Goal: Task Accomplishment & Management: Manage account settings

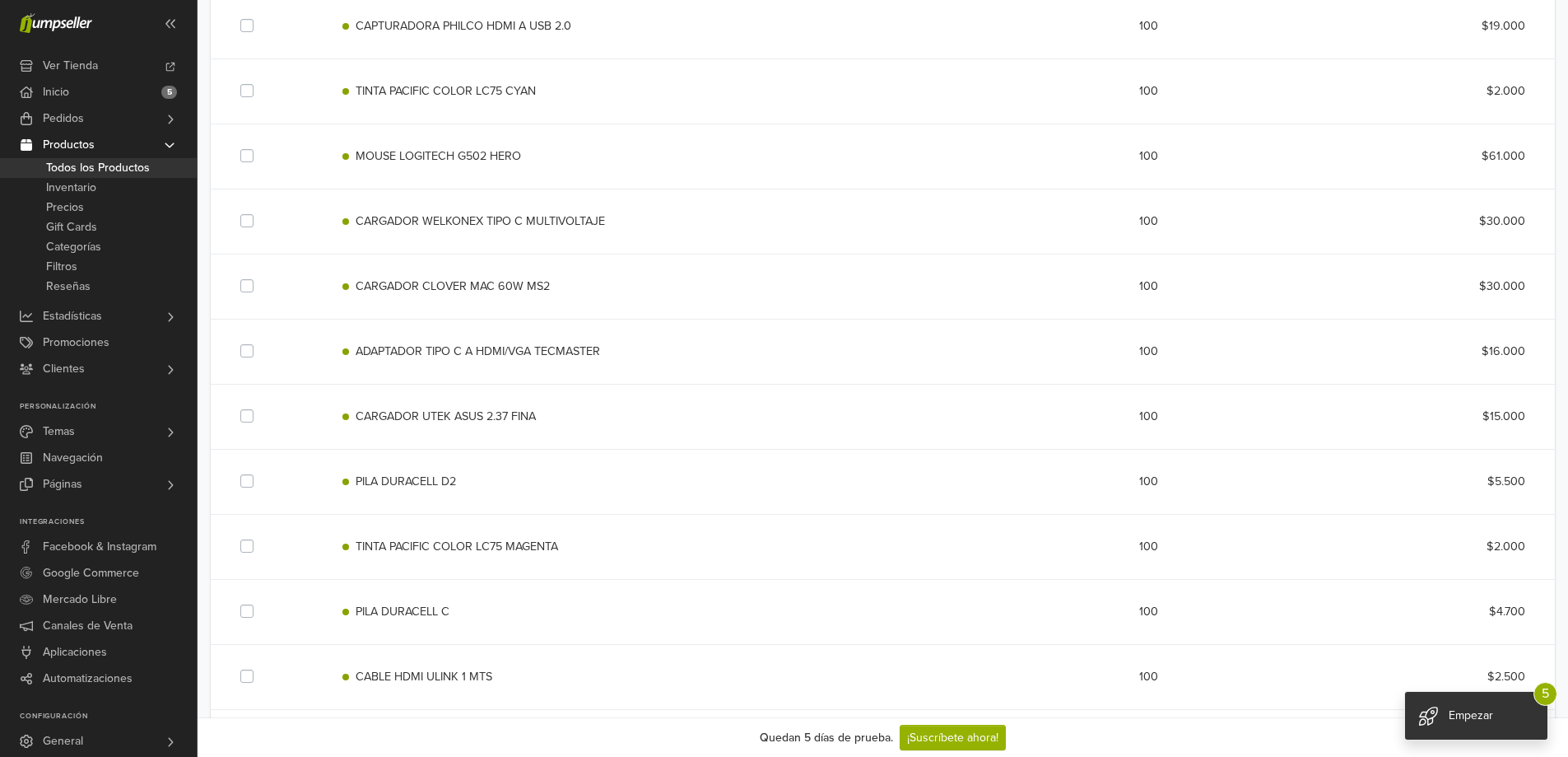
scroll to position [8790, 0]
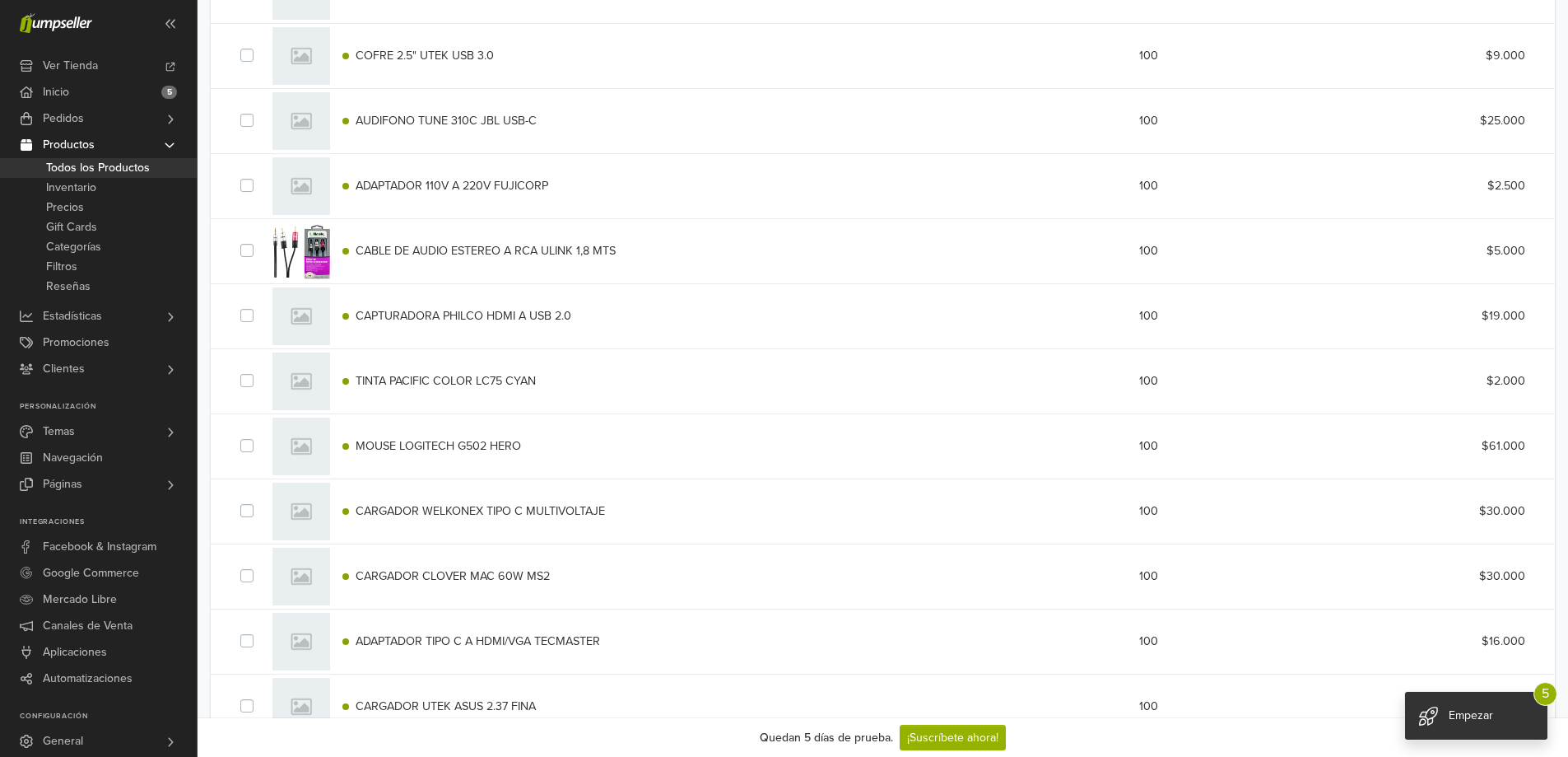
click at [413, 315] on span "CAPTURADORA PHILCO HDMI A USB 2.0" at bounding box center [463, 316] width 216 height 14
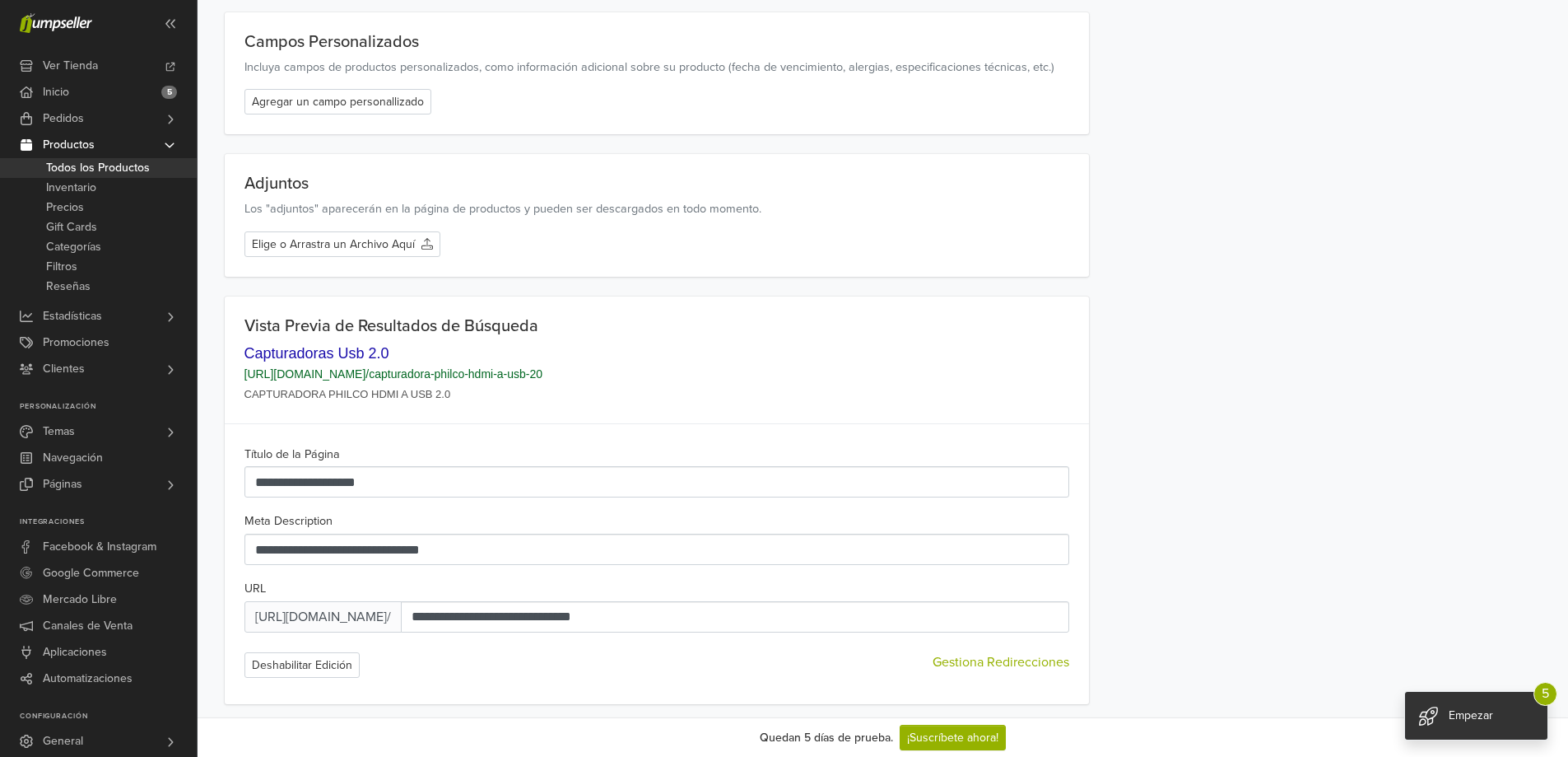
scroll to position [1980, 0]
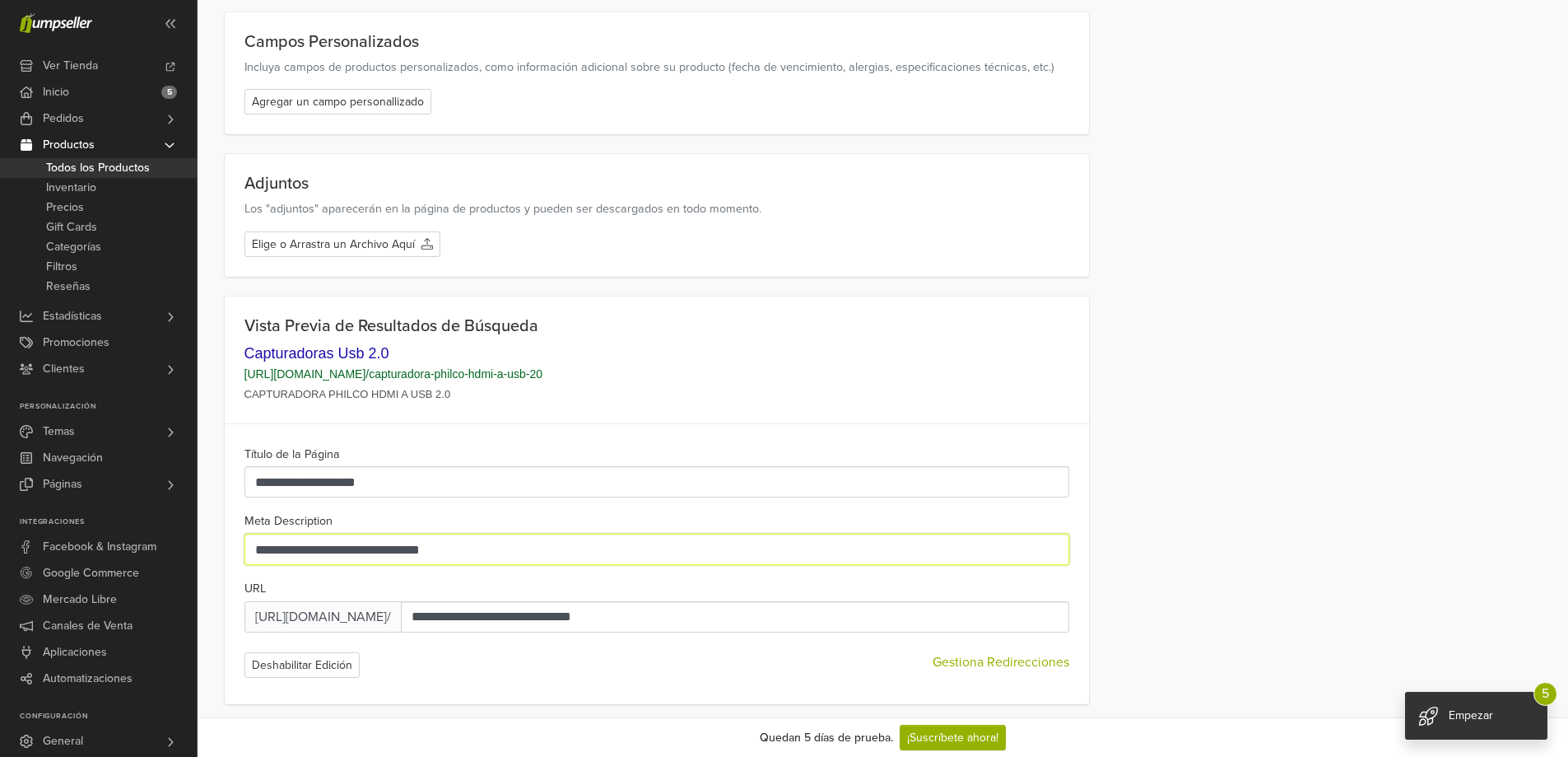
drag, startPoint x: 516, startPoint y: 551, endPoint x: 251, endPoint y: 550, distance: 265.0
click at [251, 550] on input "**********" at bounding box center [657, 550] width 826 height 31
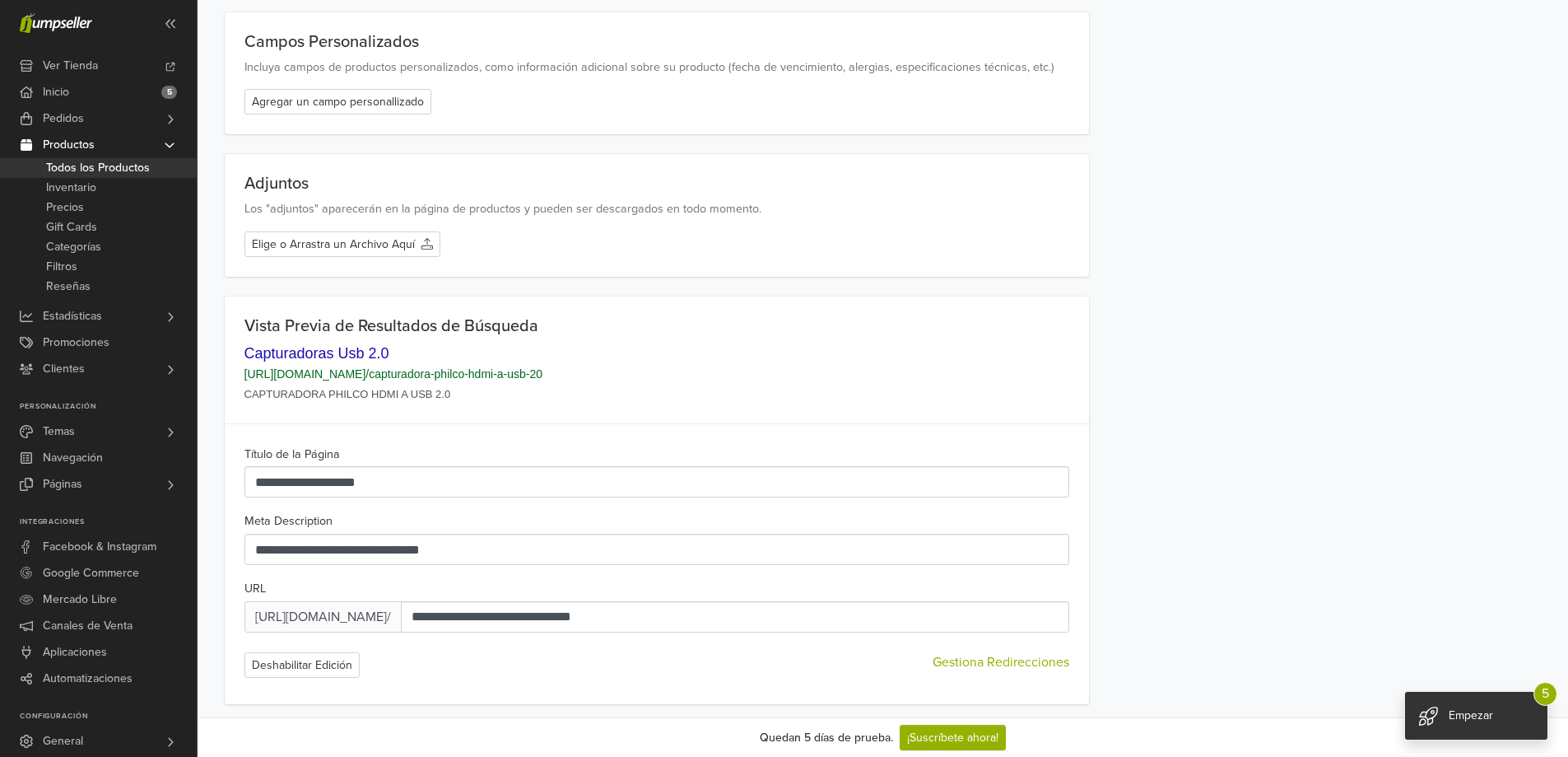
click at [144, 169] on span "Todos los Productos" at bounding box center [98, 168] width 104 height 19
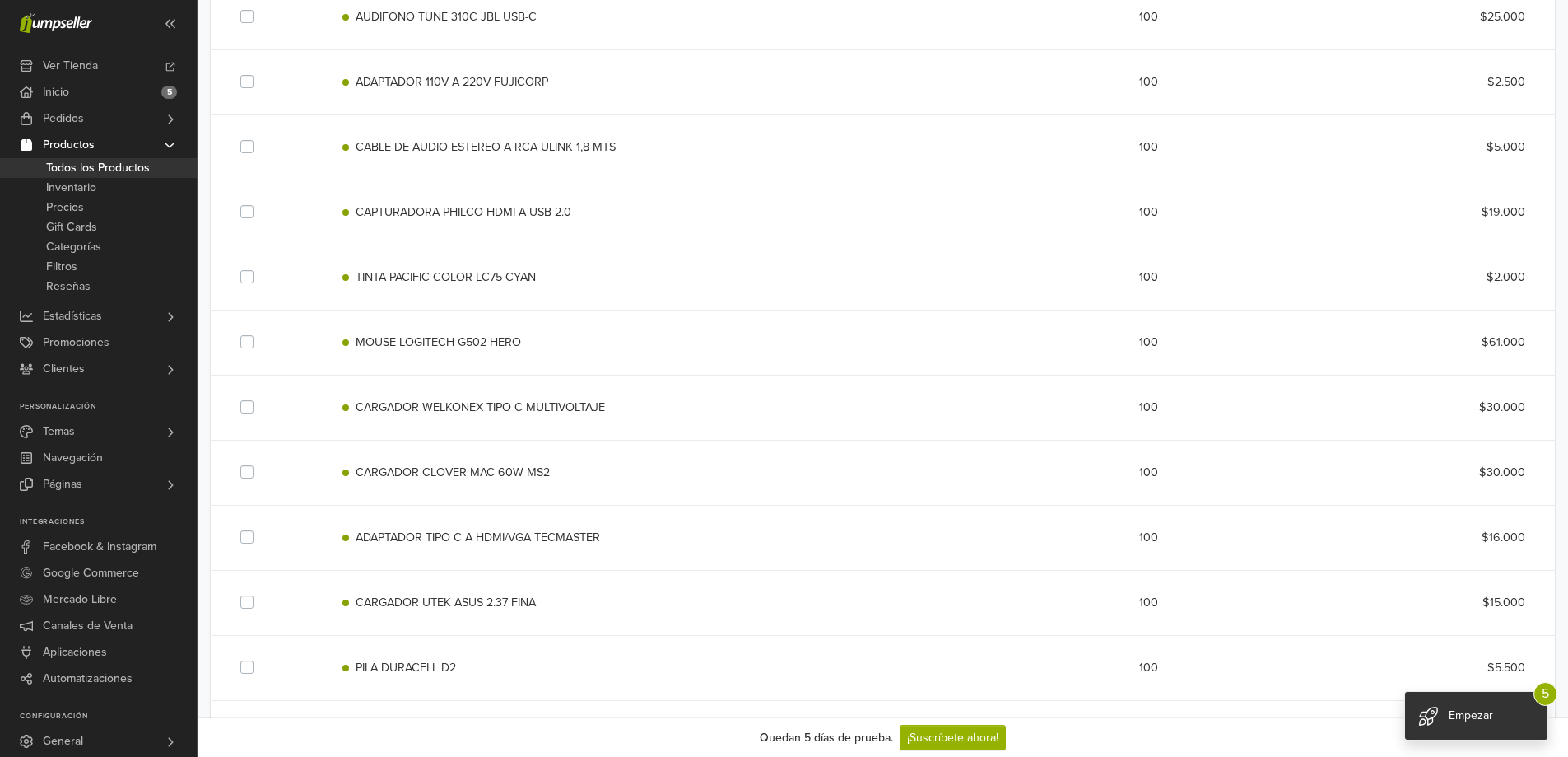
scroll to position [8650, 0]
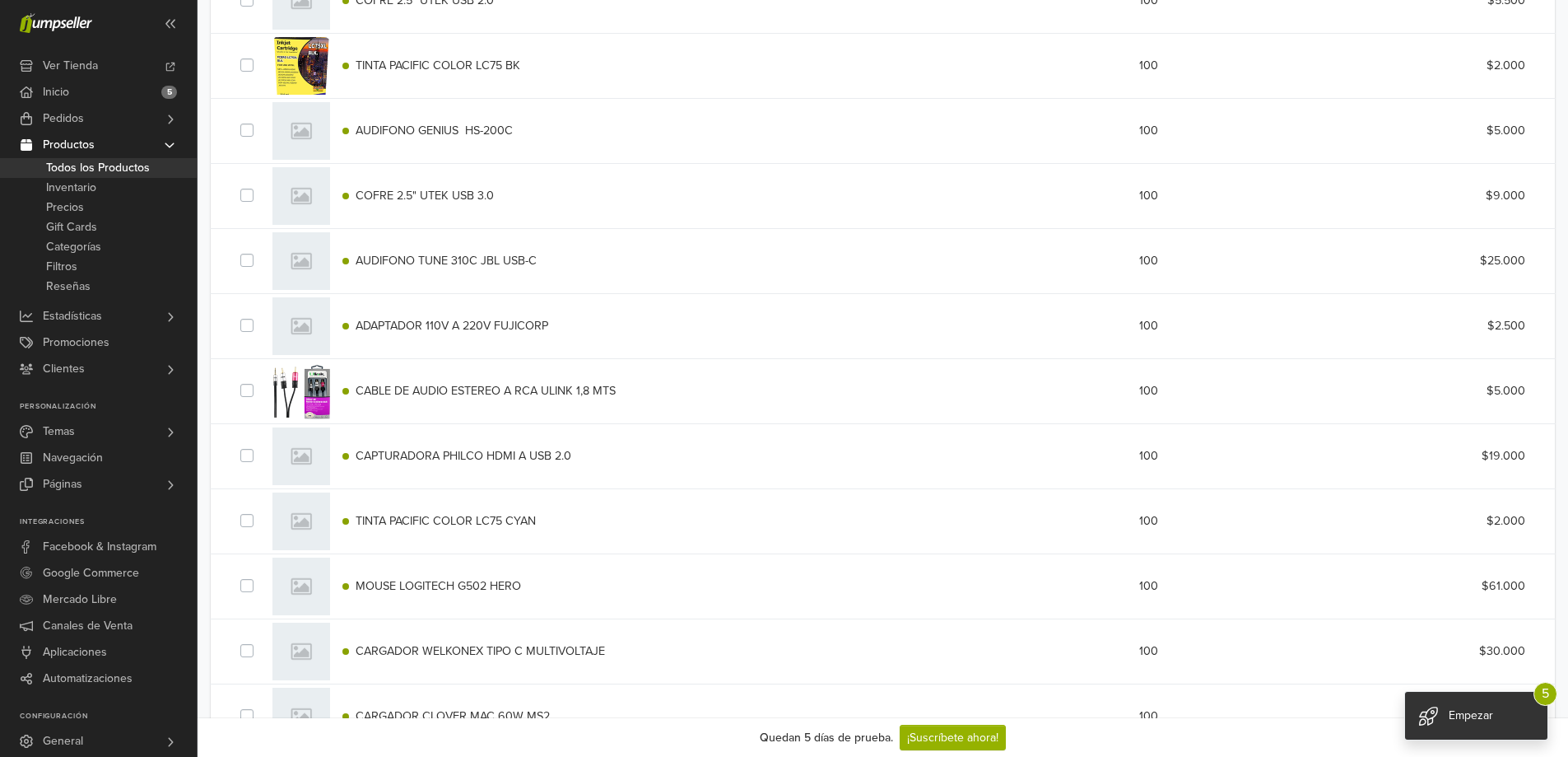
click at [443, 523] on span "TINTA PACIFIC COLOR LC75 CYAN" at bounding box center [445, 520] width 180 height 14
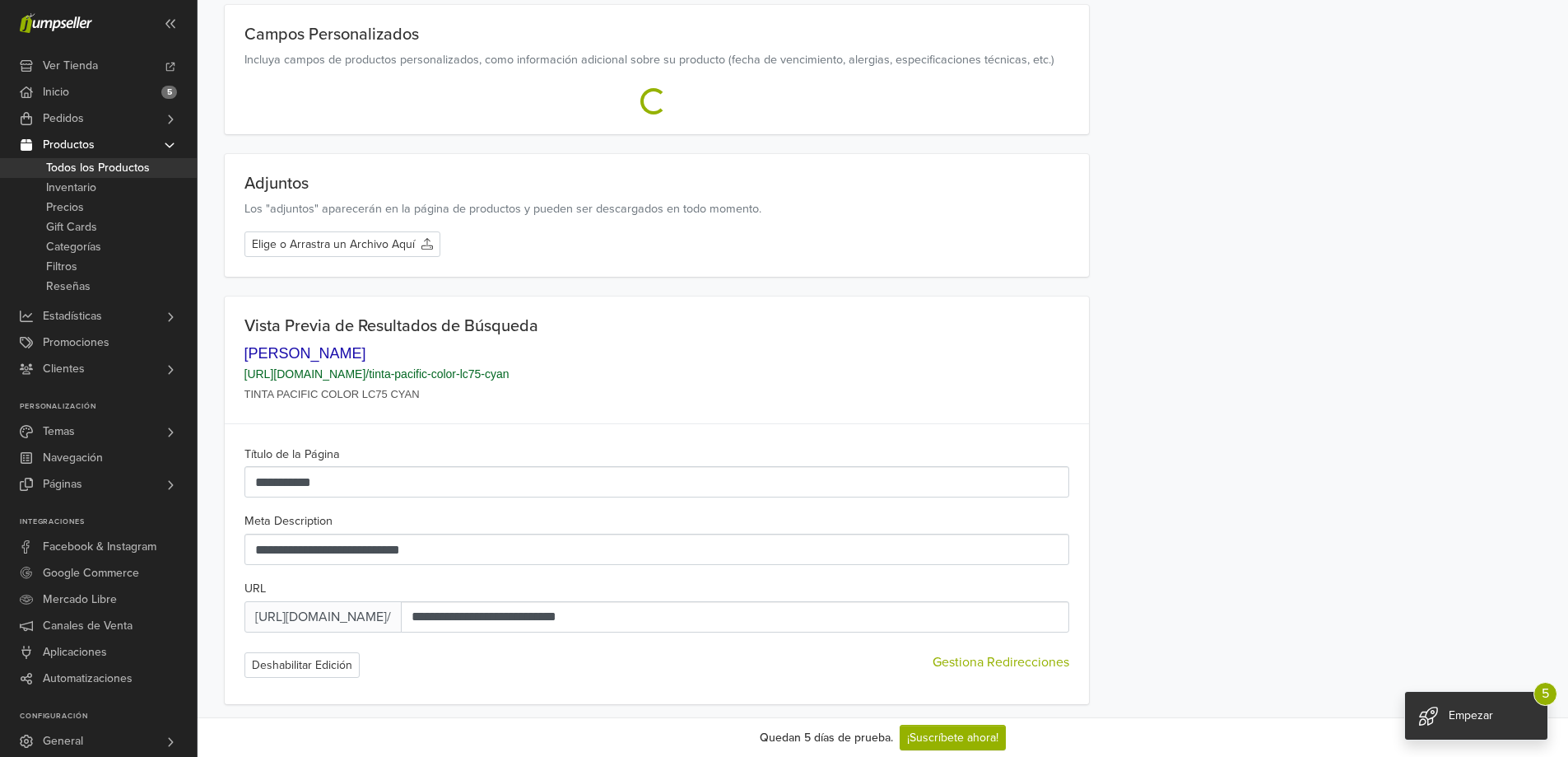
scroll to position [1980, 0]
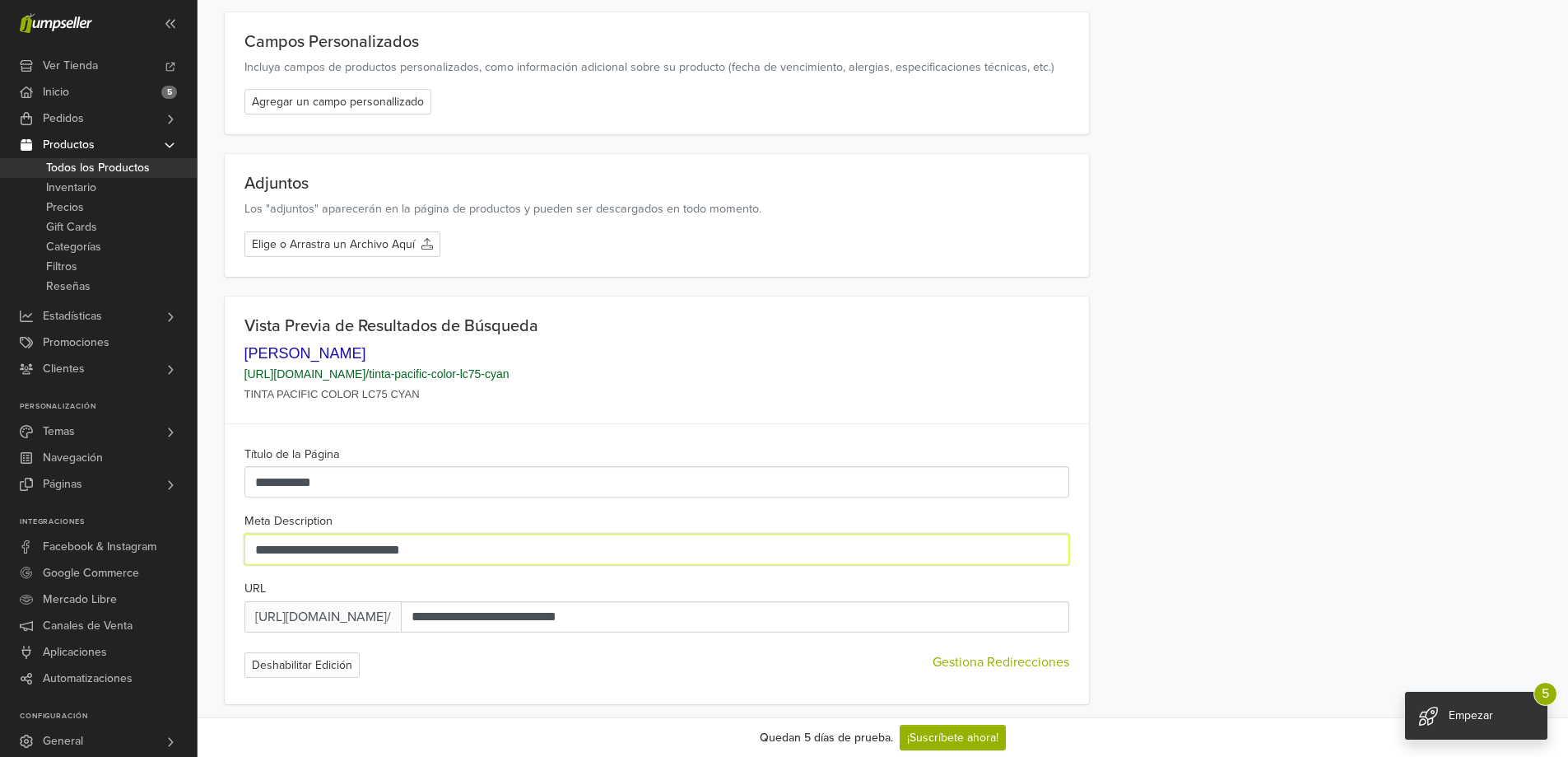
drag, startPoint x: 461, startPoint y: 549, endPoint x: 219, endPoint y: 556, distance: 242.1
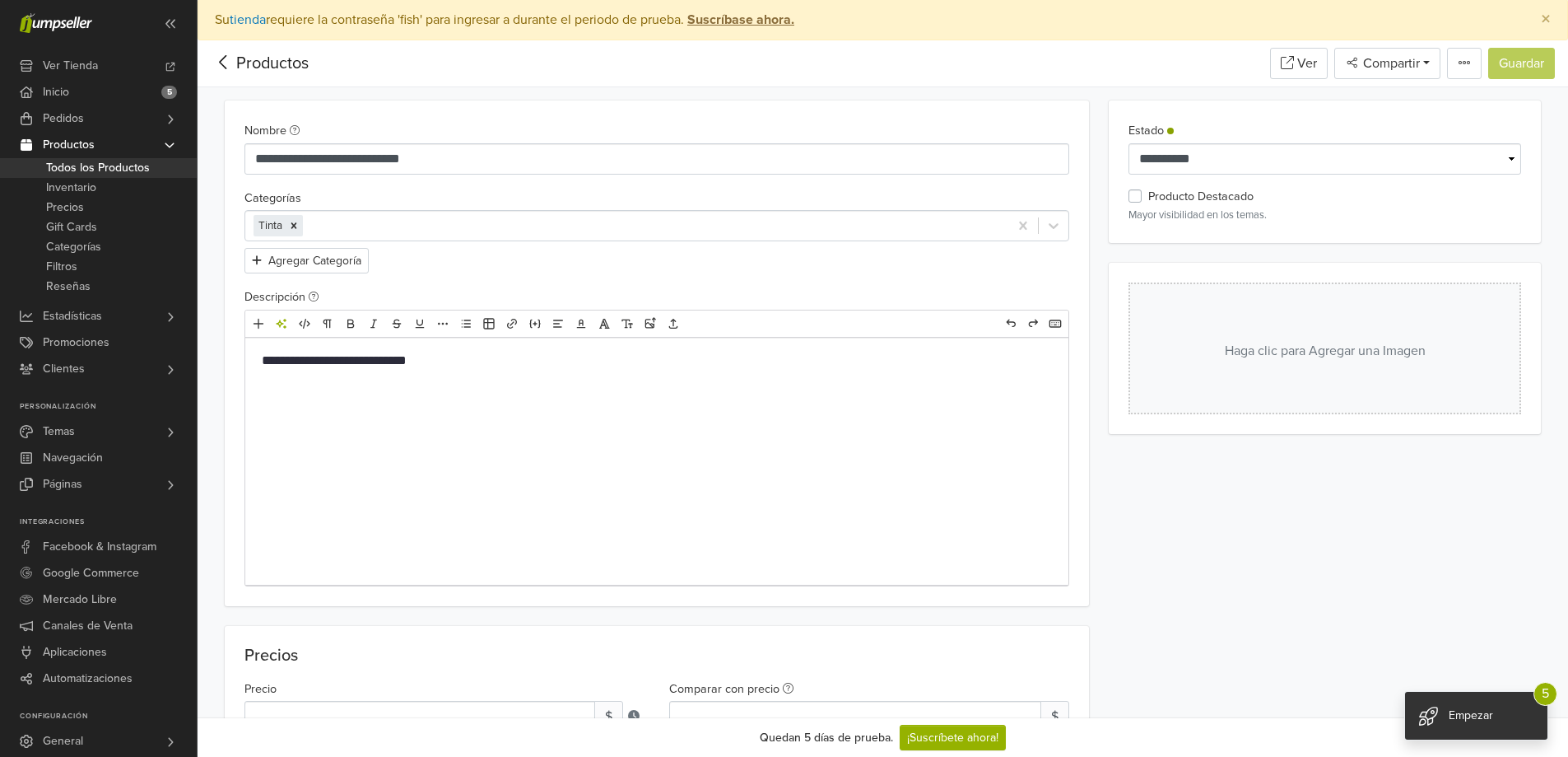
scroll to position [0, 0]
click at [1352, 338] on button "Haga clic para Agregar una Imagen" at bounding box center [1325, 349] width 393 height 131
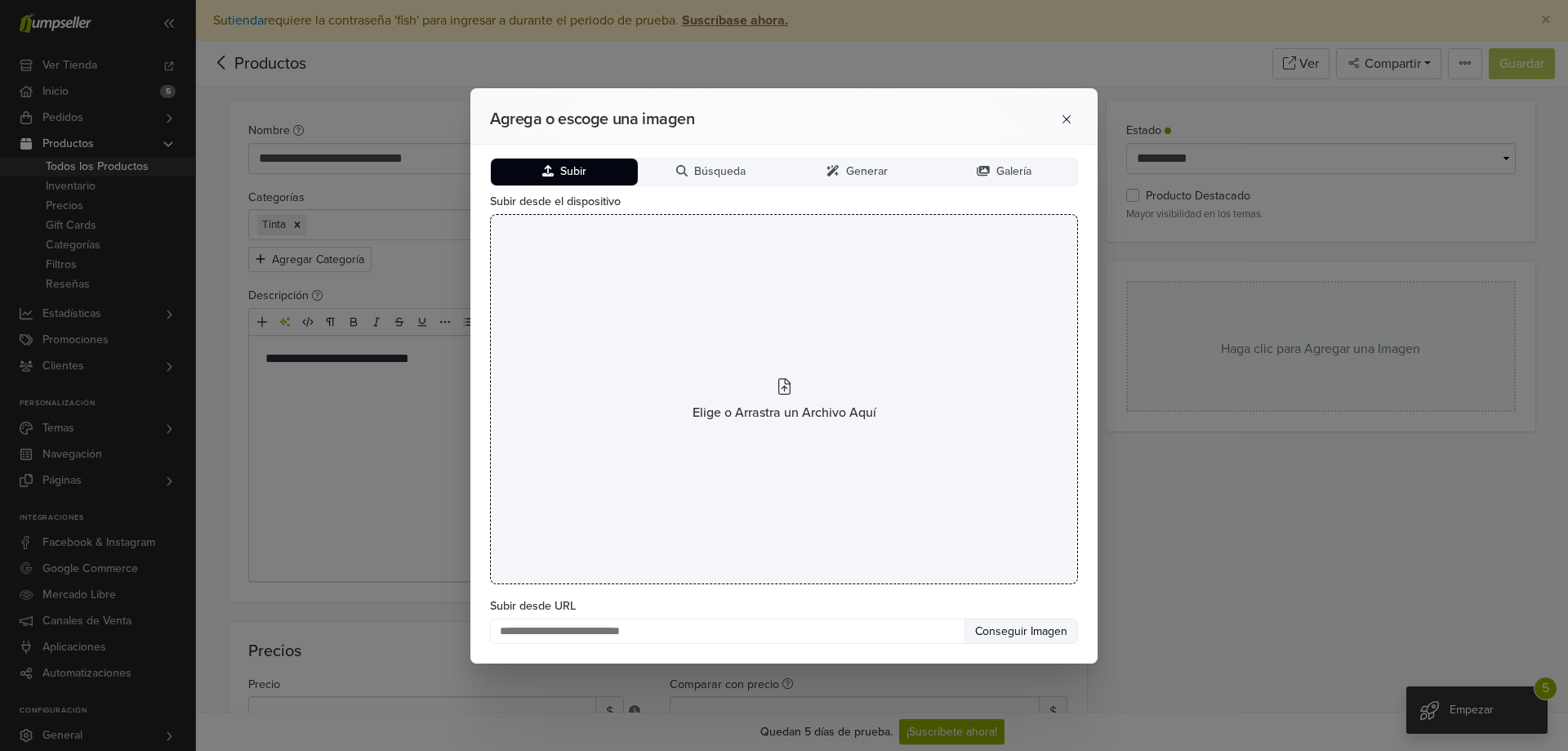
click at [821, 394] on div "Elige o Arrastra un Archivo Aquí" at bounding box center [784, 398] width 588 height 370
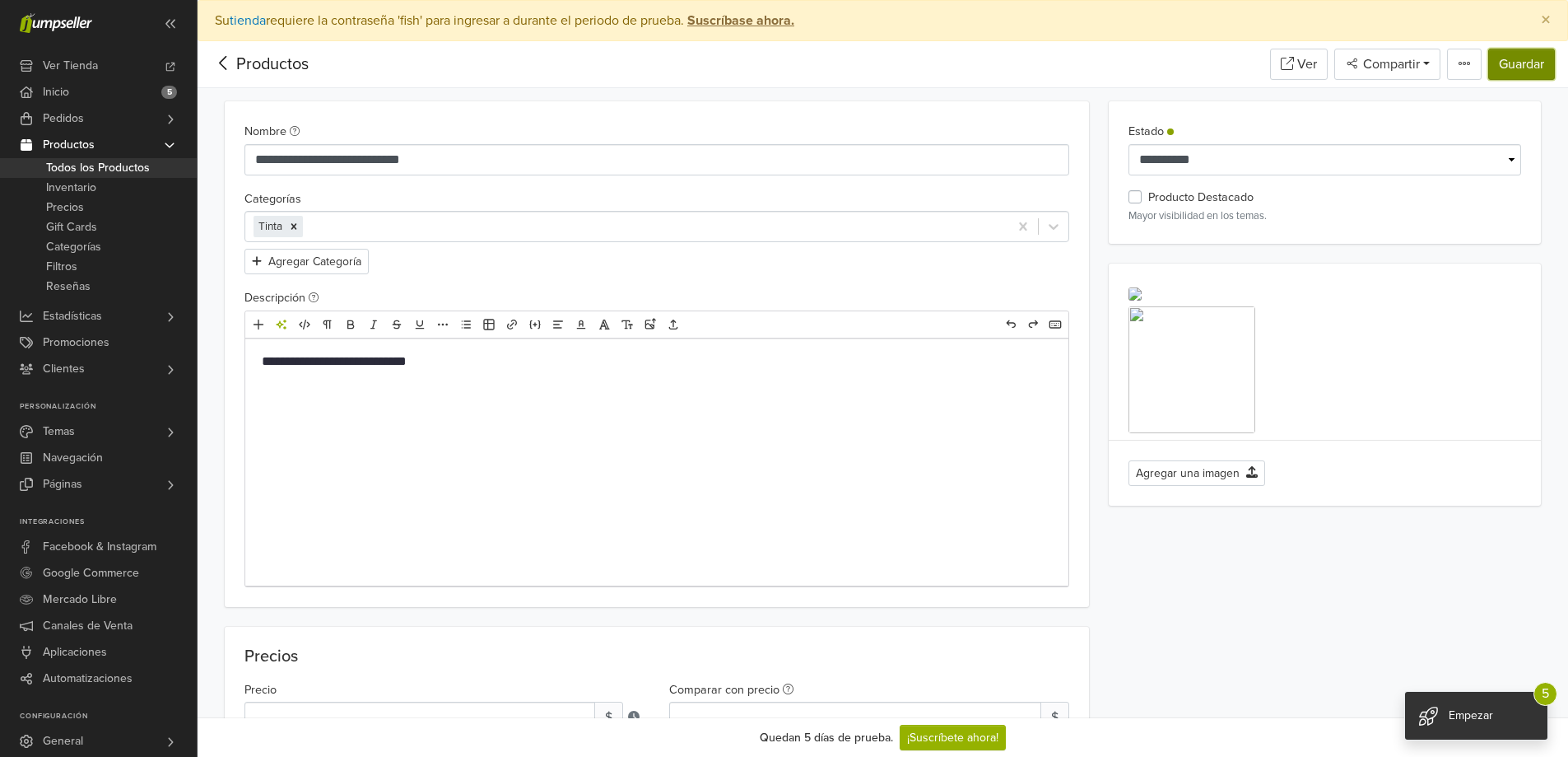
click at [1534, 57] on button "Guardar" at bounding box center [1522, 65] width 67 height 31
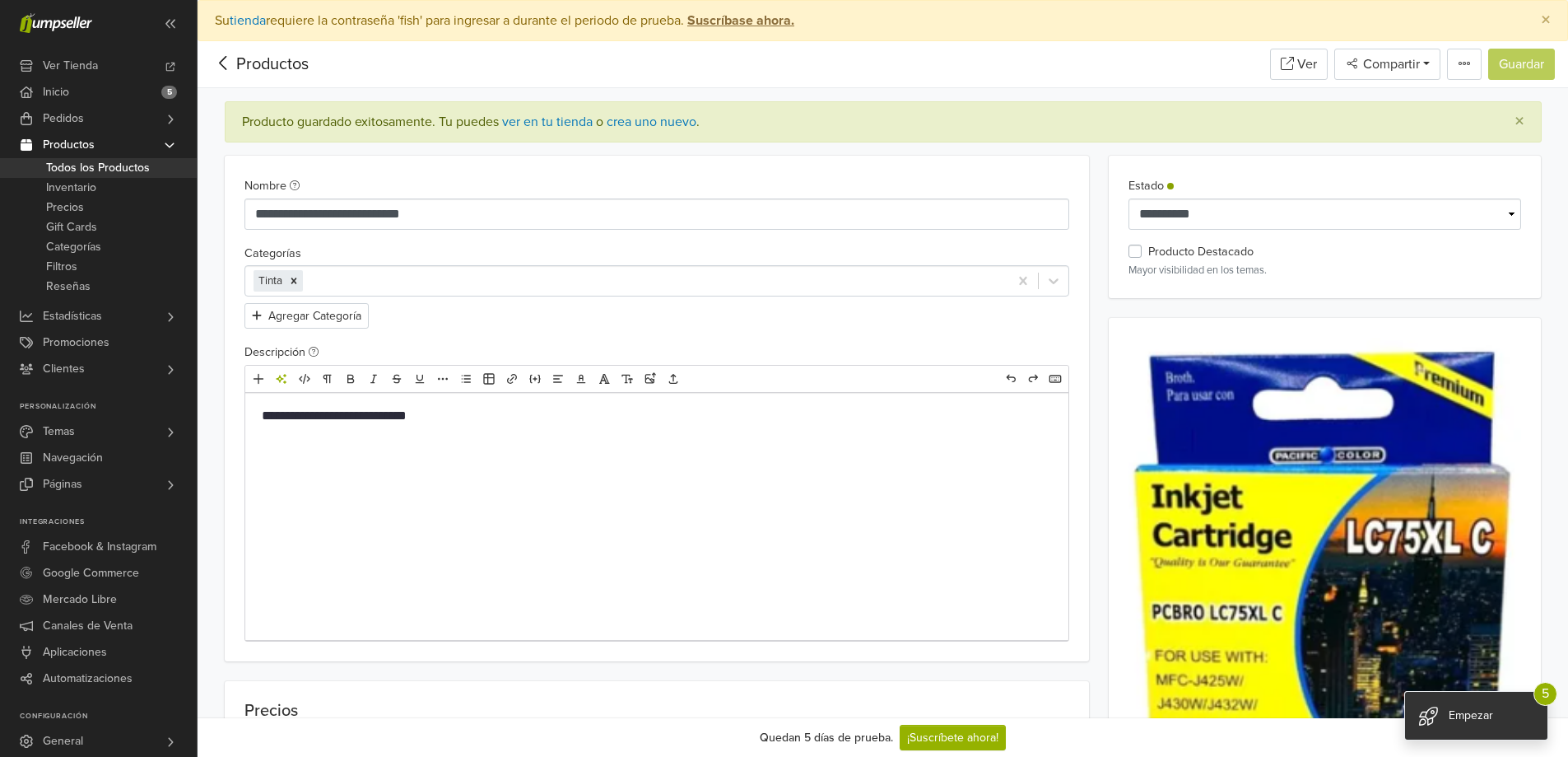
click at [124, 165] on span "Todos los Productos" at bounding box center [98, 168] width 104 height 19
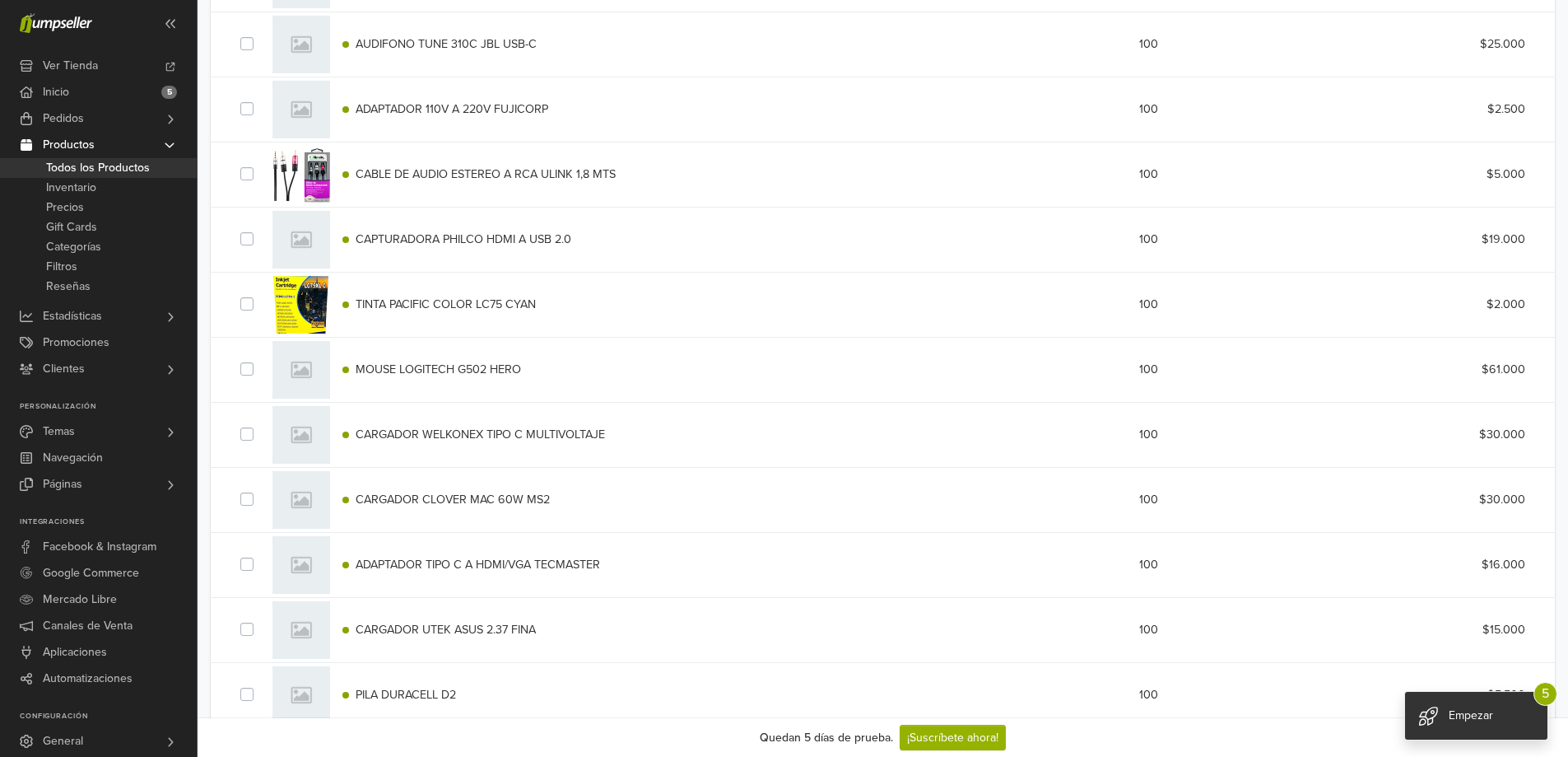
scroll to position [9078, 0]
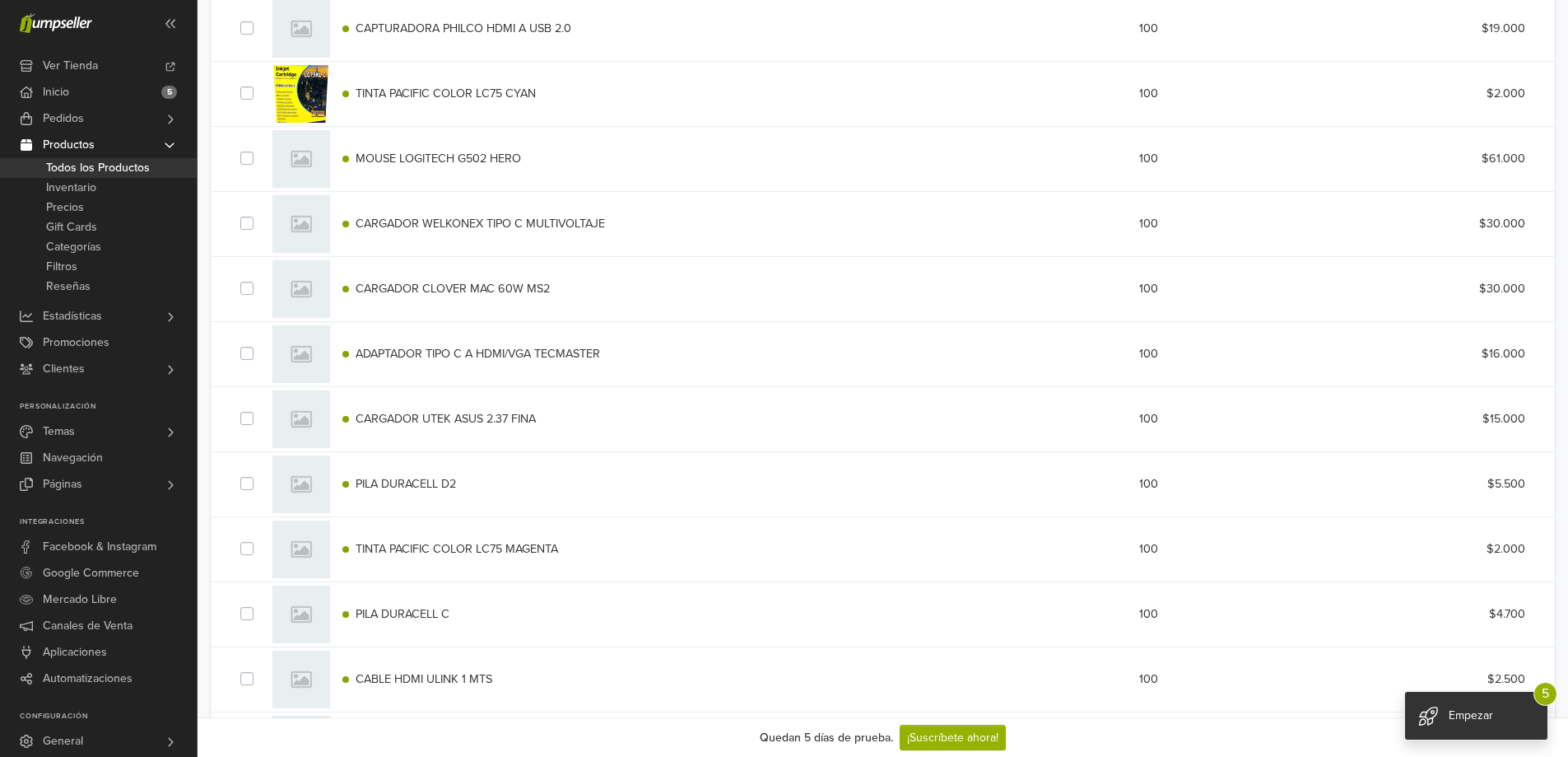
click at [424, 161] on span "MOUSE LOGITECH G502 HERO" at bounding box center [438, 158] width 166 height 14
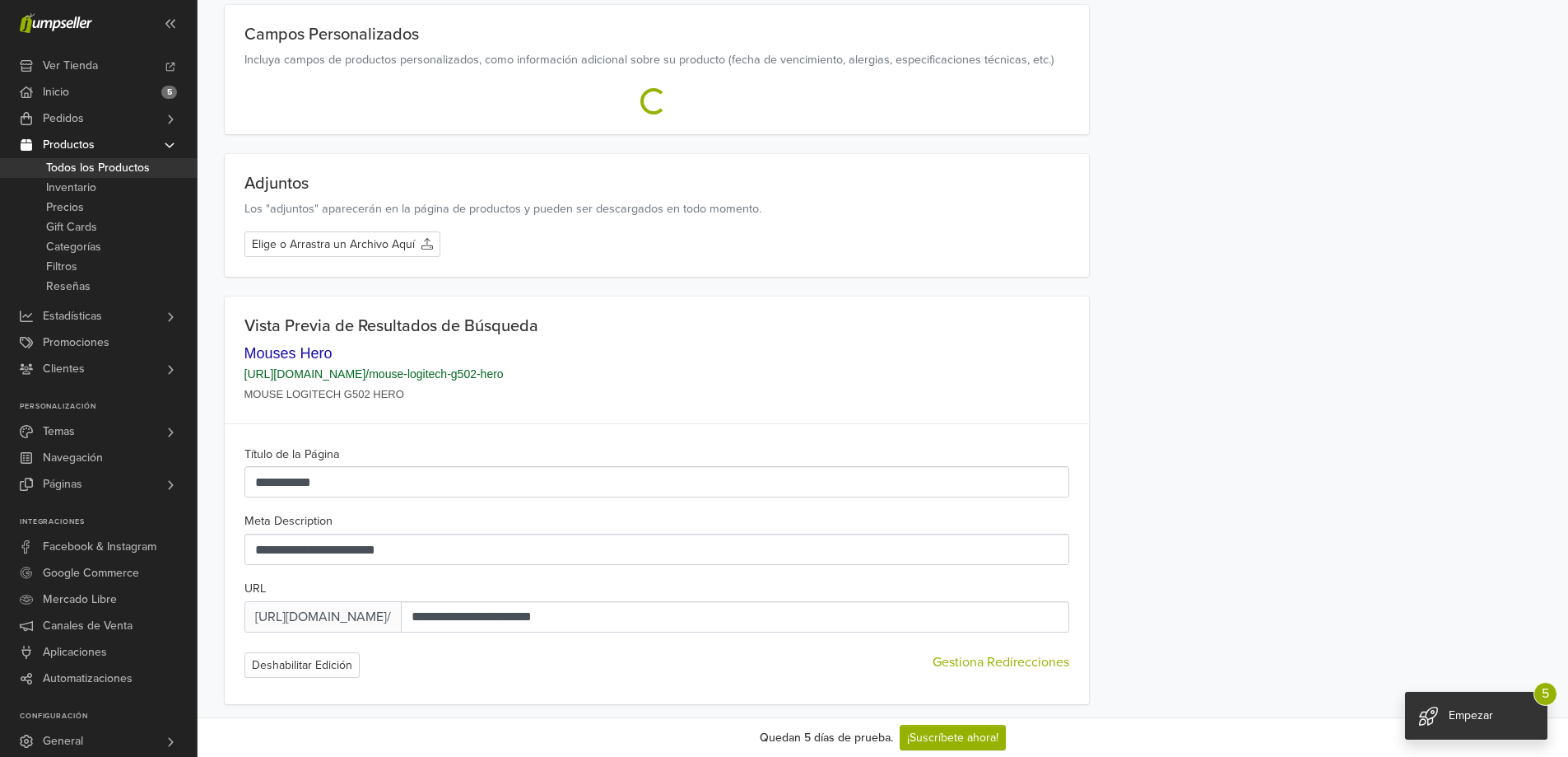
scroll to position [1980, 0]
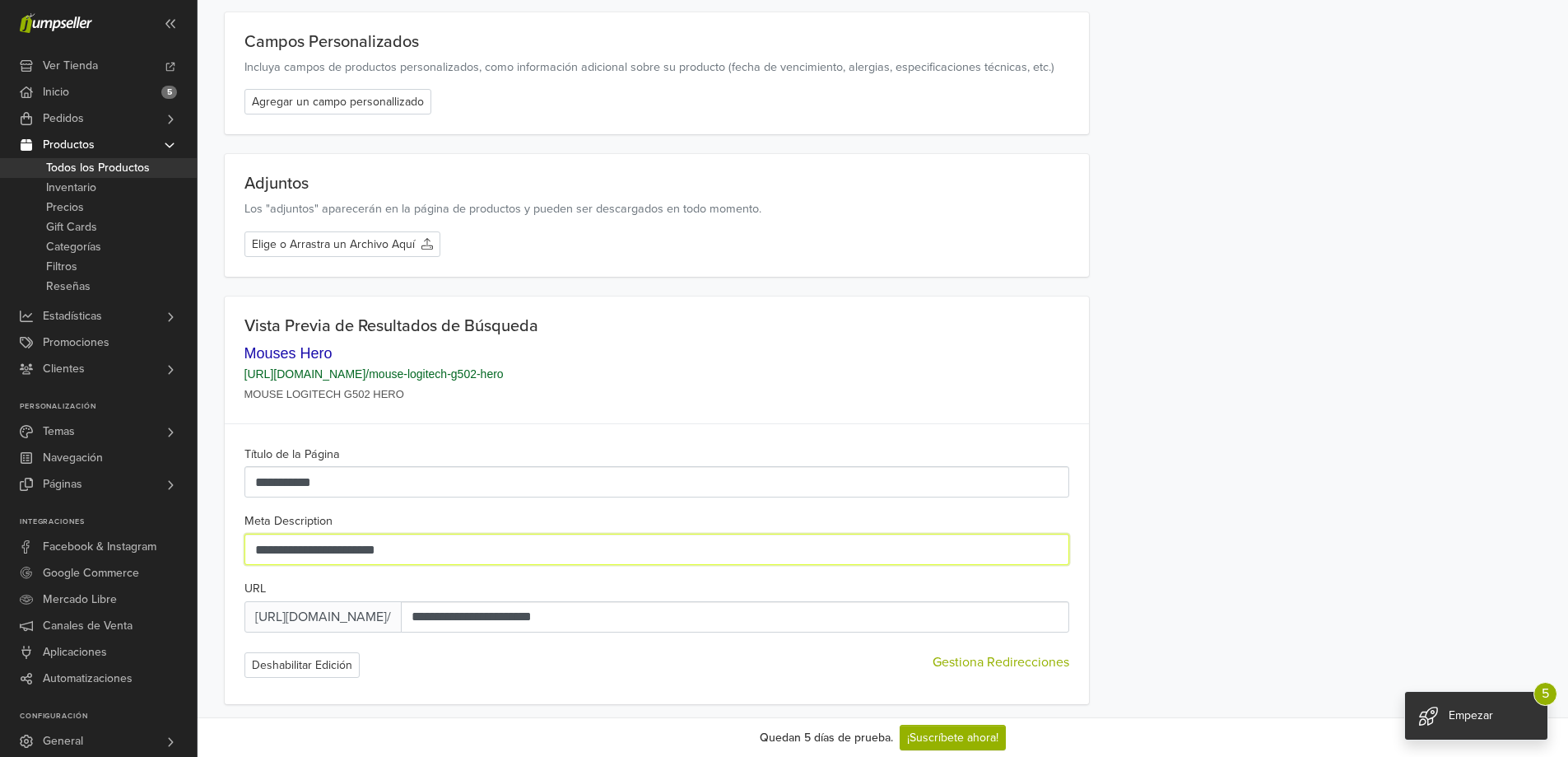
drag, startPoint x: 448, startPoint y: 548, endPoint x: 237, endPoint y: 549, distance: 211.0
click at [237, 549] on div "**********" at bounding box center [657, 500] width 865 height 408
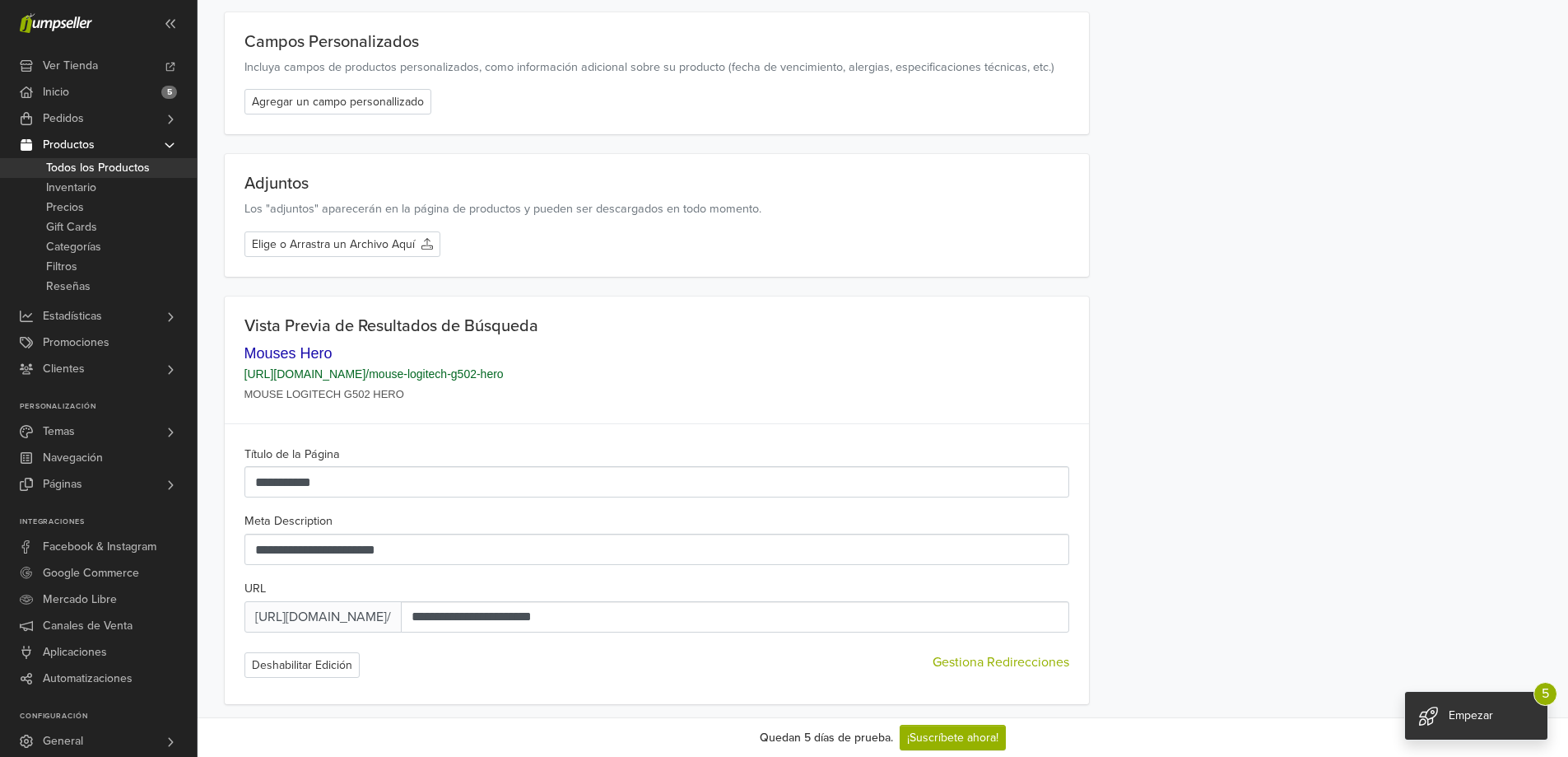
click at [117, 170] on span "Todos los Productos" at bounding box center [98, 168] width 104 height 19
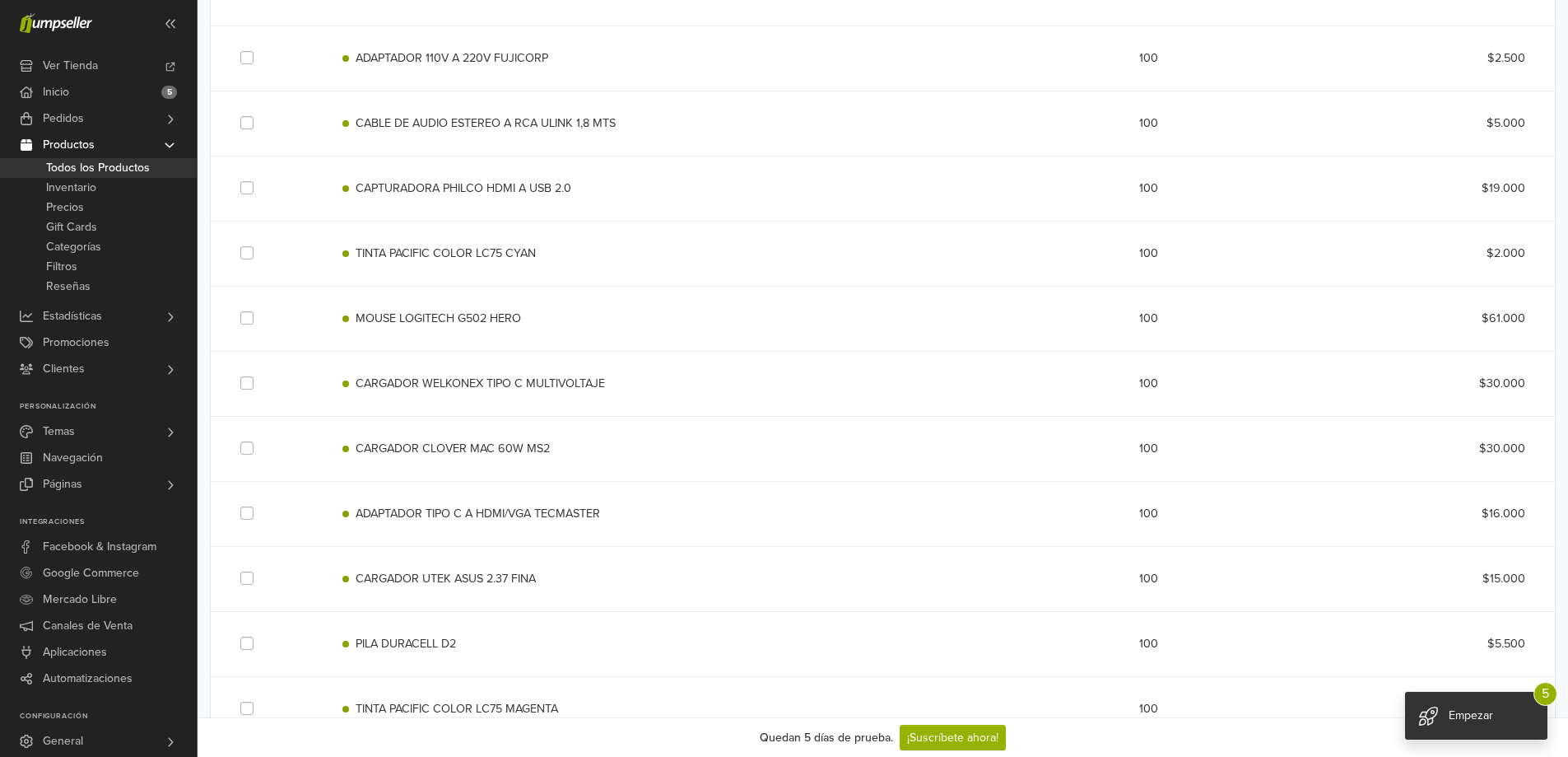
scroll to position [8897, 0]
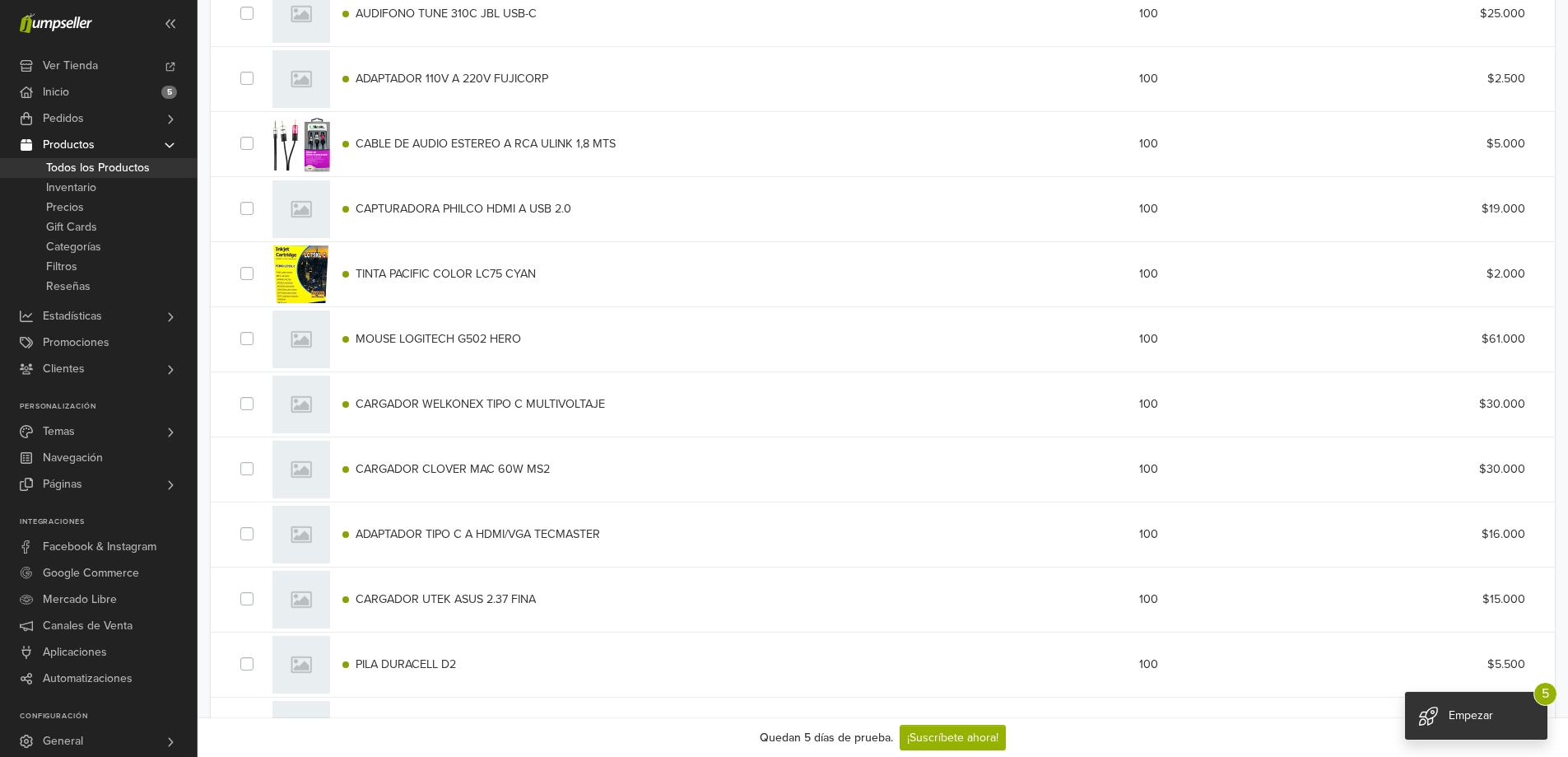
click at [440, 405] on span "CARGADOR WELKONEX TIPO C MULTIVOLTAJE" at bounding box center [480, 403] width 250 height 14
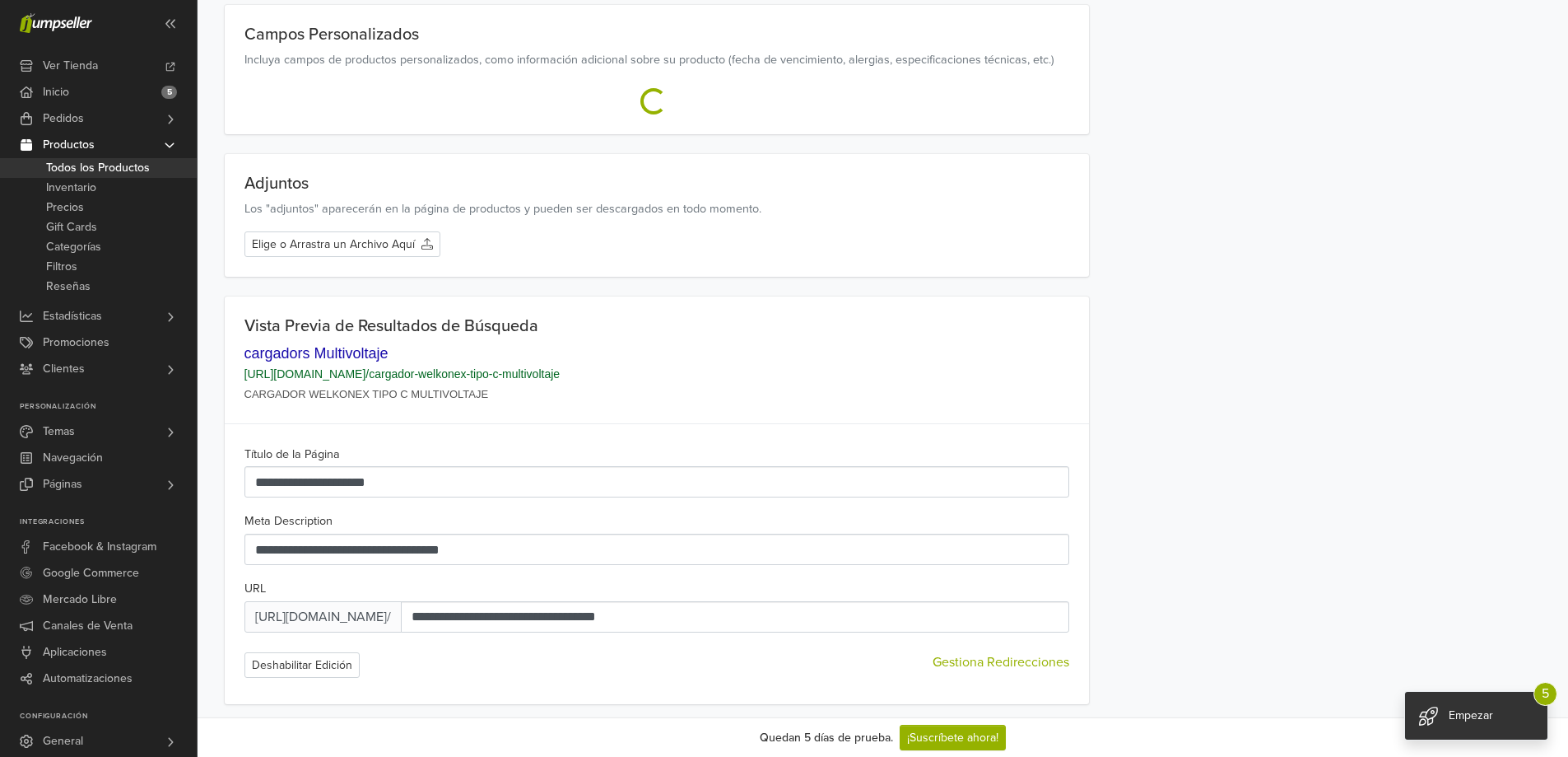
scroll to position [1980, 0]
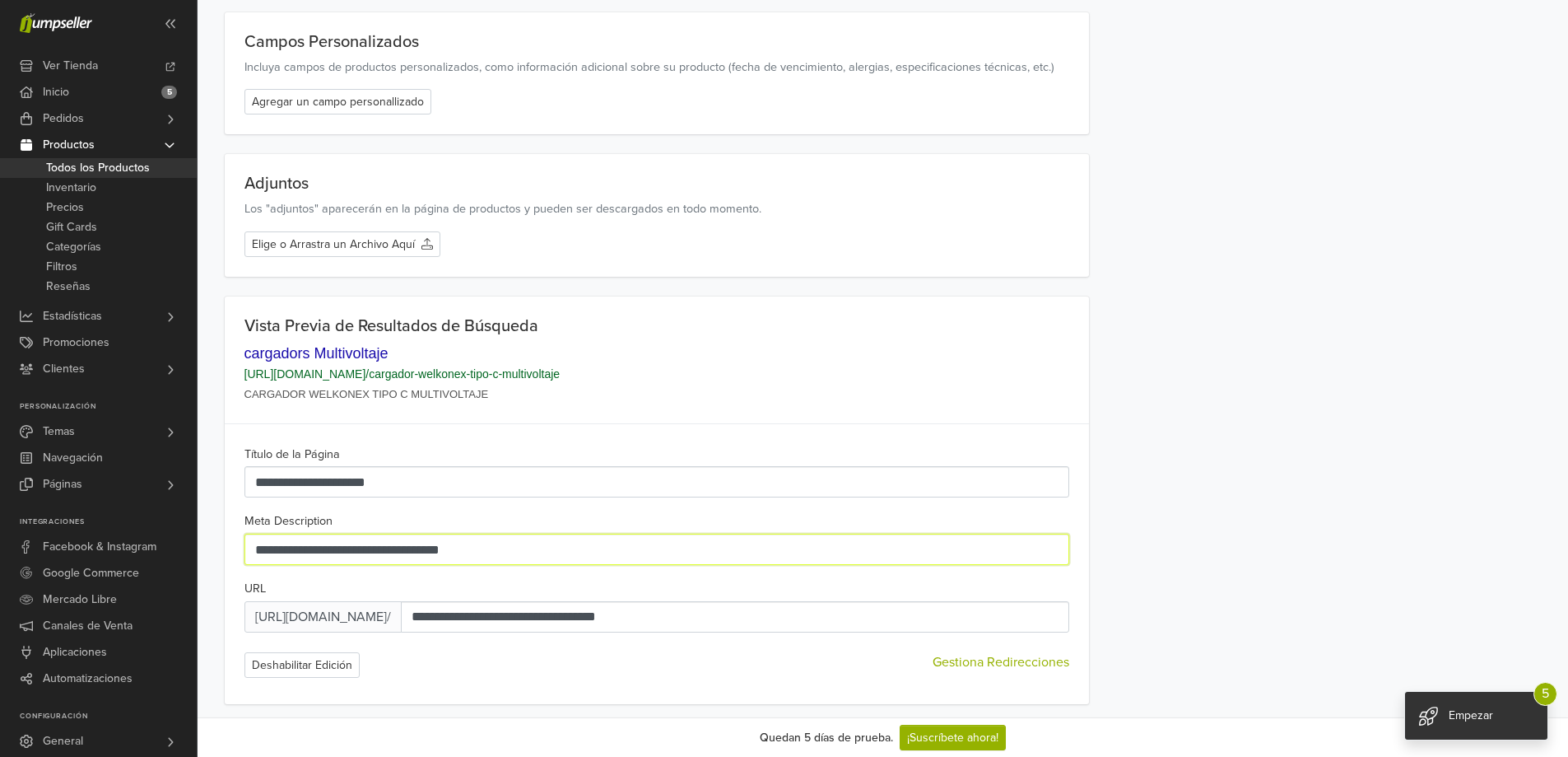
drag, startPoint x: 537, startPoint y: 553, endPoint x: 228, endPoint y: 551, distance: 309.0
click at [228, 551] on div "**********" at bounding box center [657, 500] width 865 height 408
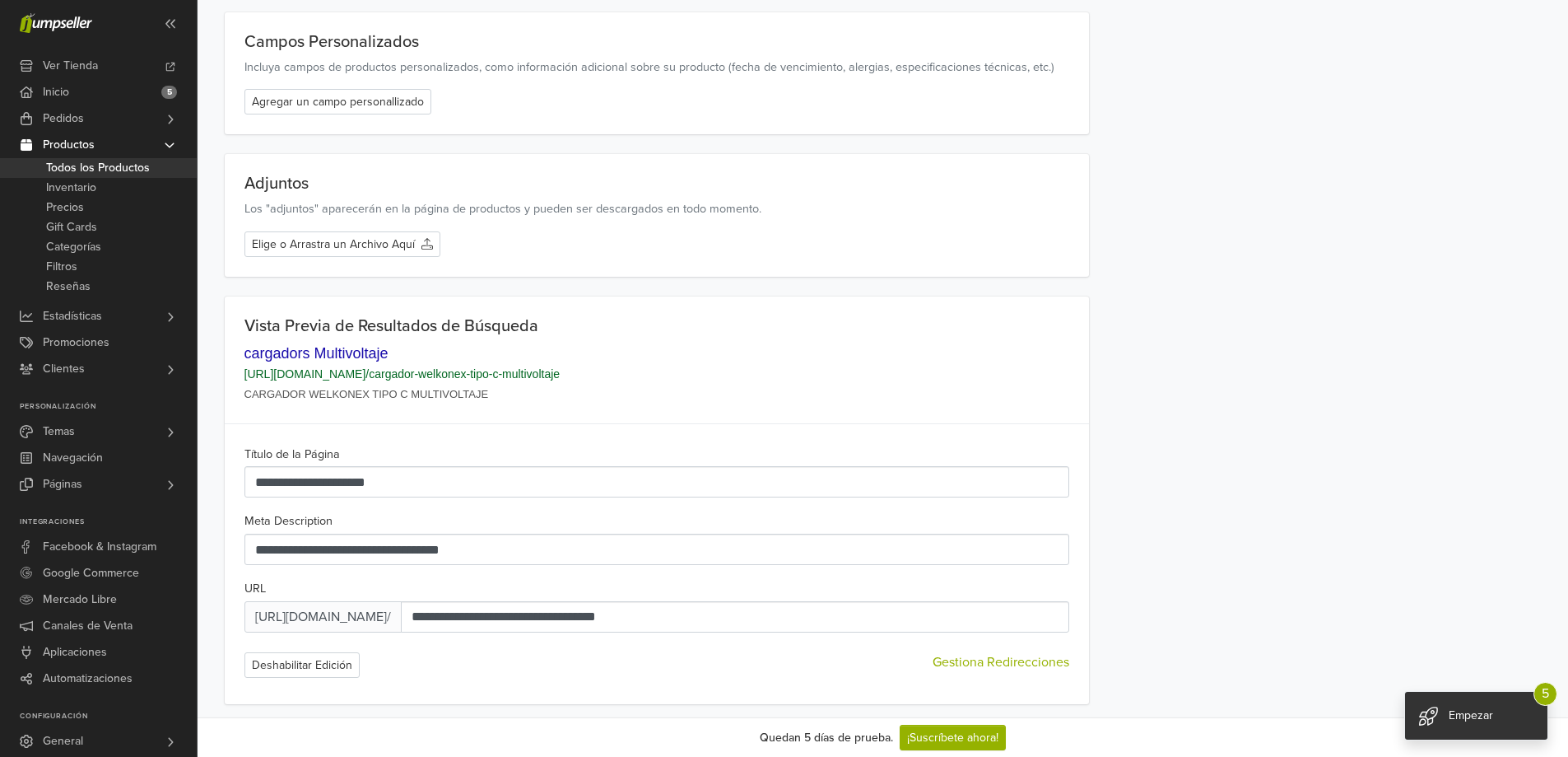
click at [93, 168] on span "Todos los Productos" at bounding box center [98, 168] width 104 height 19
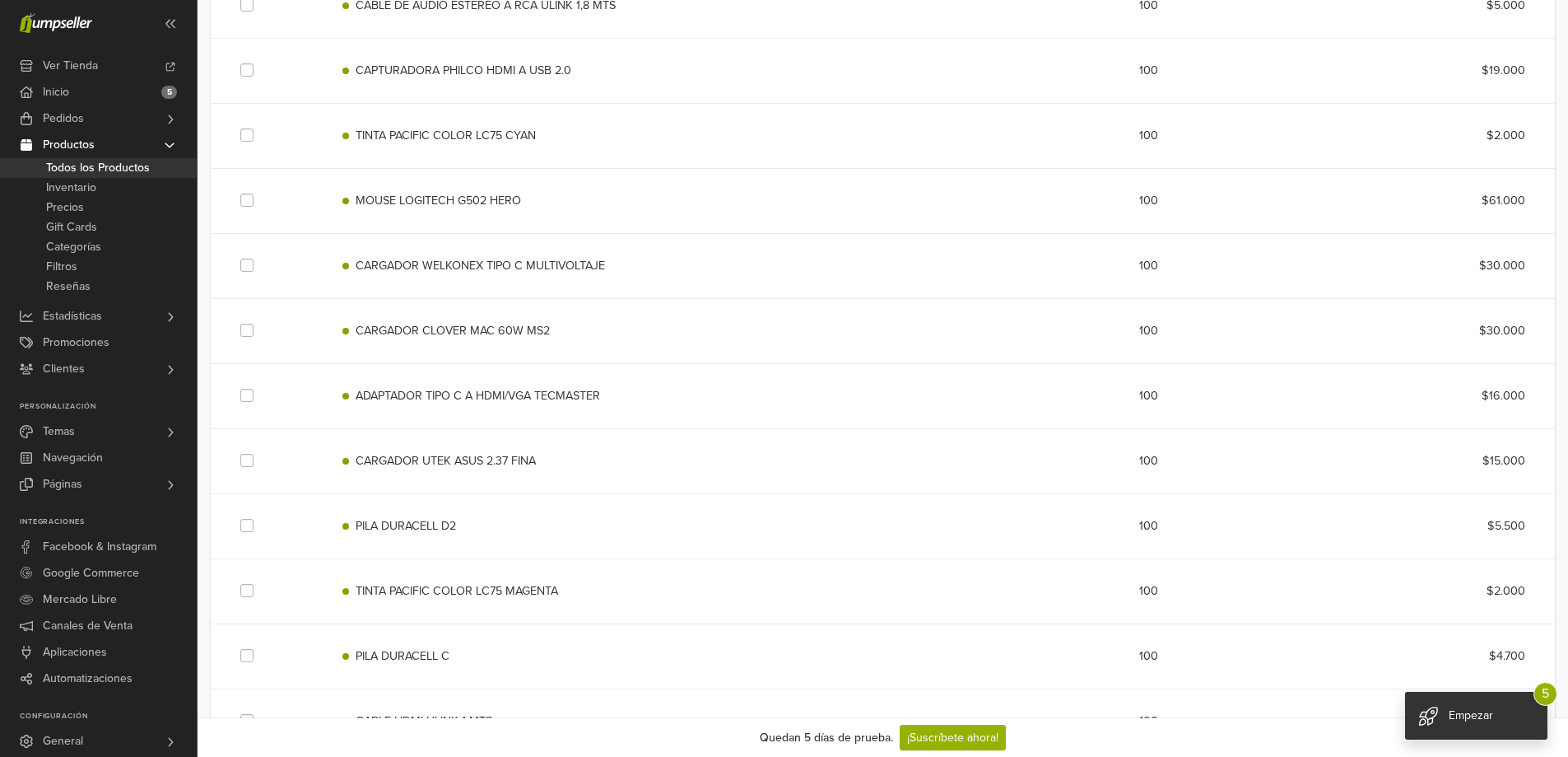
scroll to position [8979, 0]
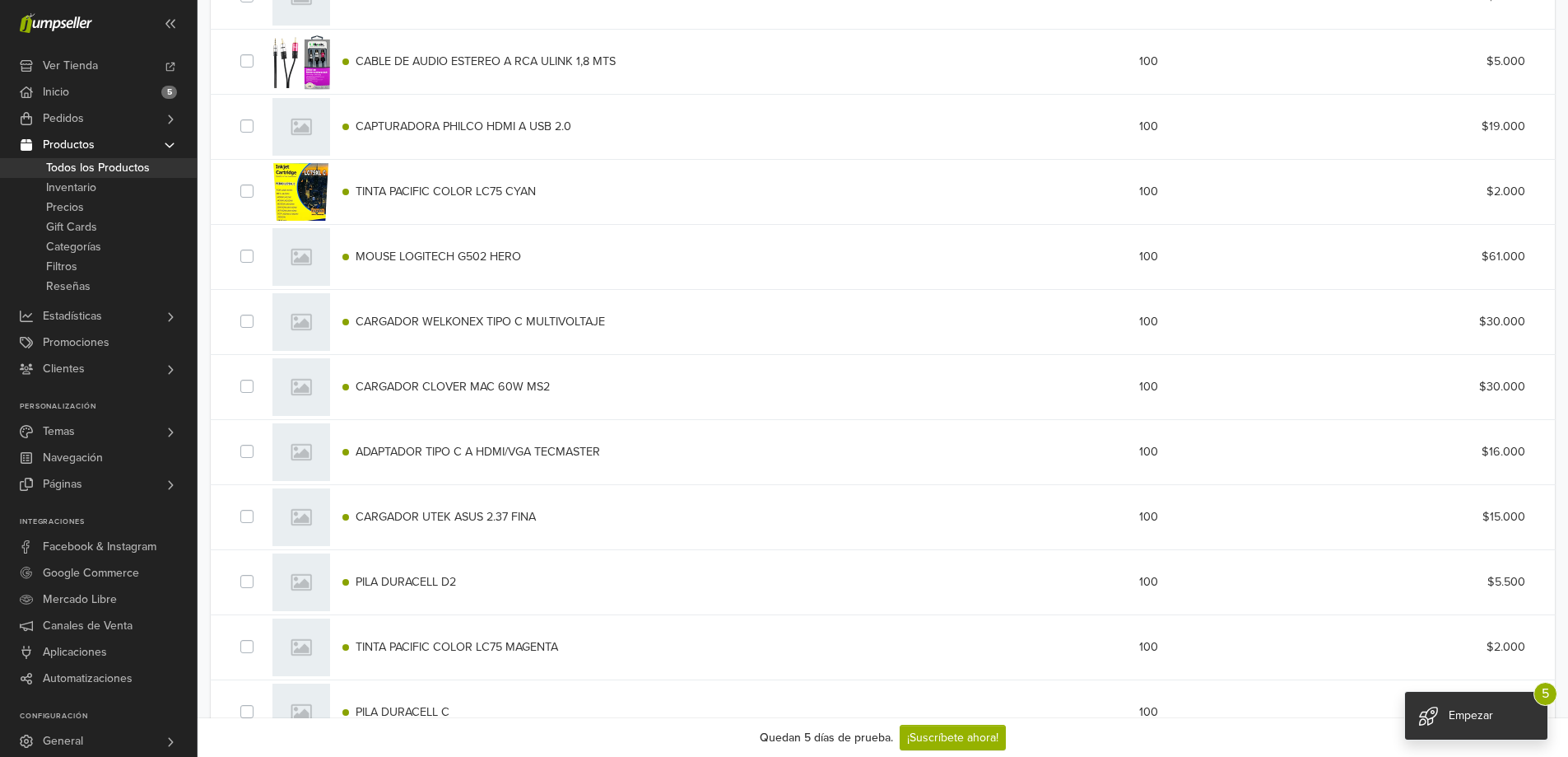
click at [411, 386] on span "CARGADOR CLOVER MAC 60W MS2" at bounding box center [452, 386] width 194 height 14
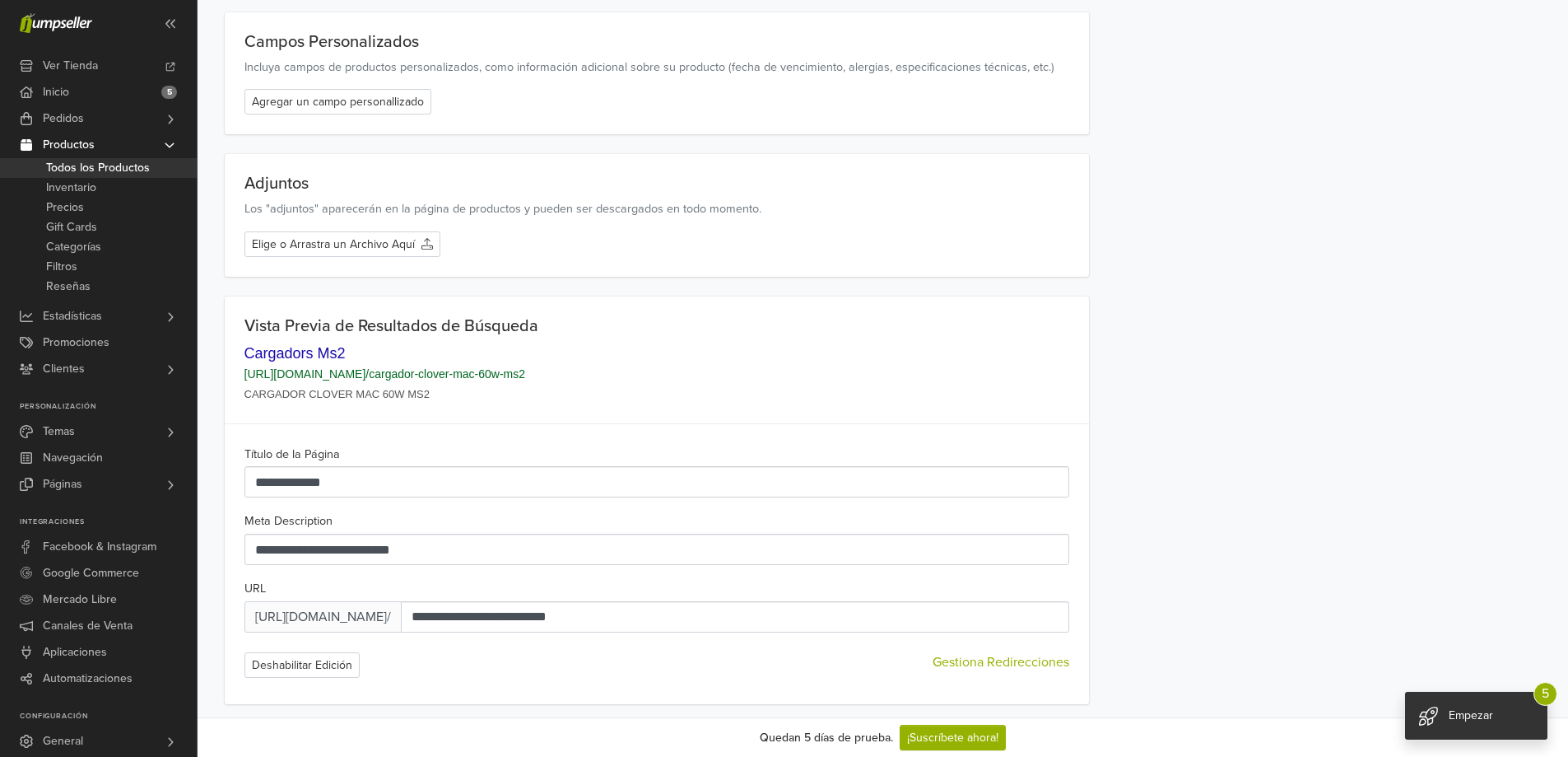
scroll to position [1980, 0]
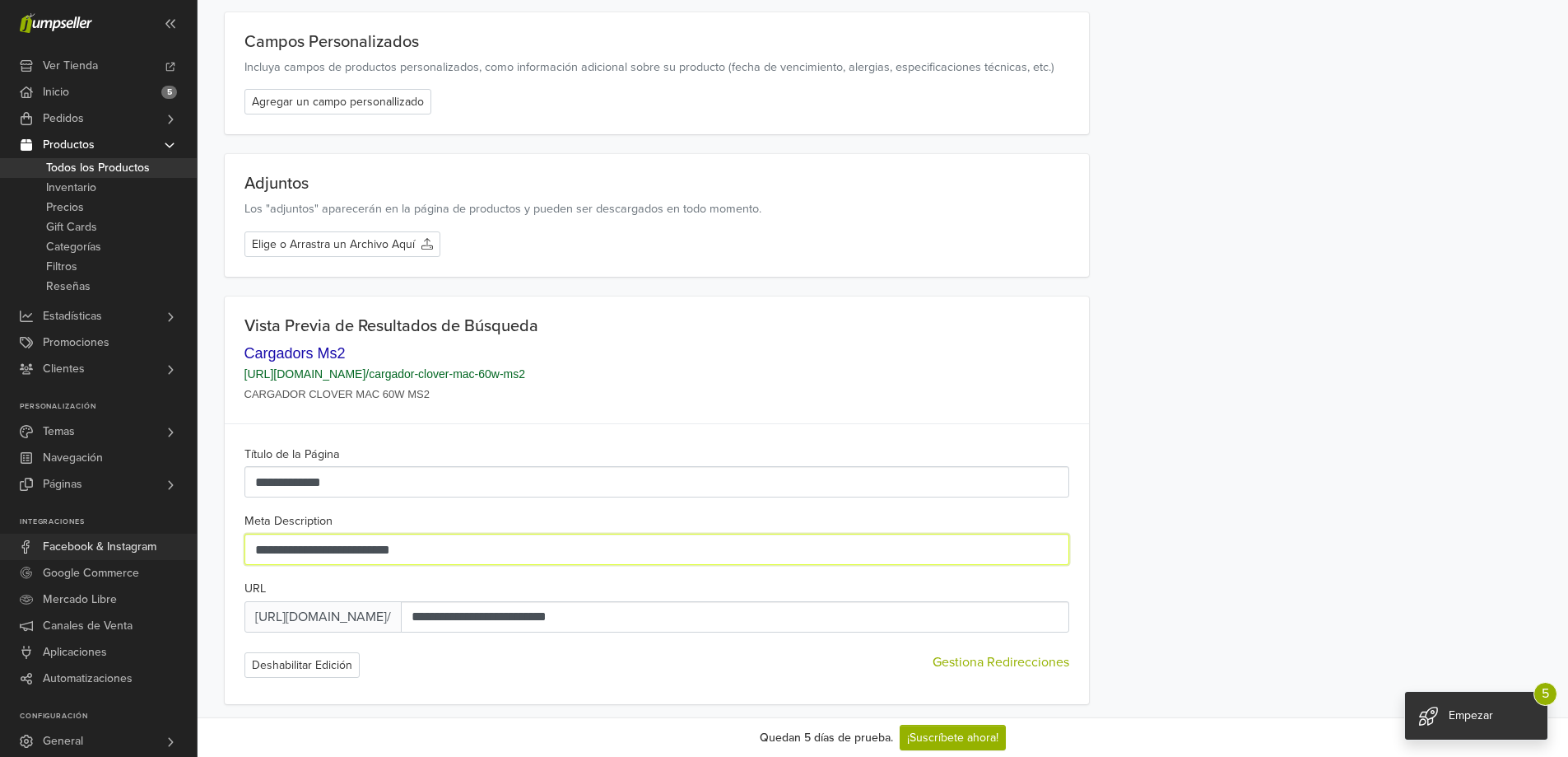
drag, startPoint x: 485, startPoint y: 551, endPoint x: 181, endPoint y: 539, distance: 304.2
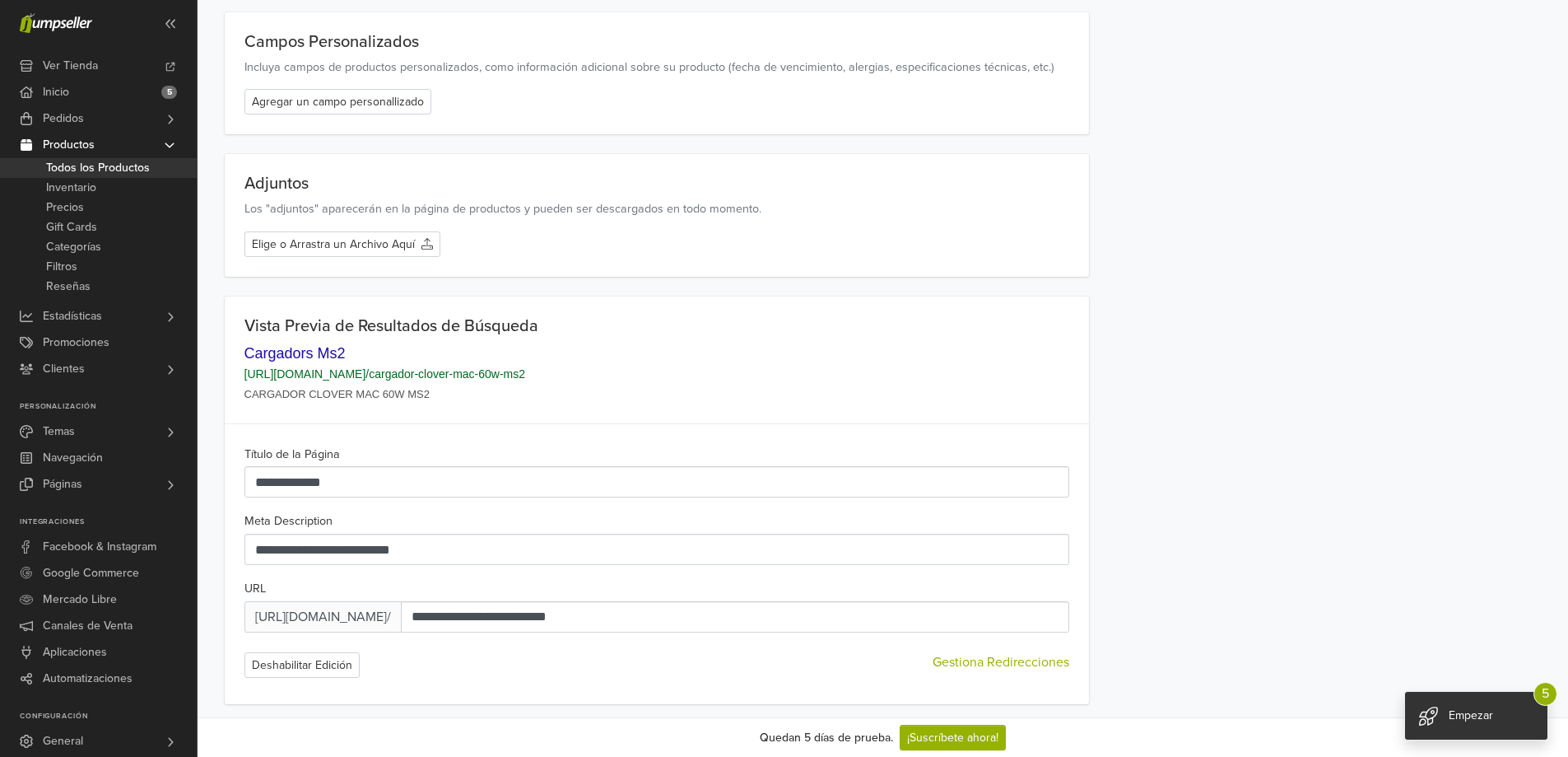
click at [114, 169] on span "Todos los Productos" at bounding box center [98, 168] width 104 height 19
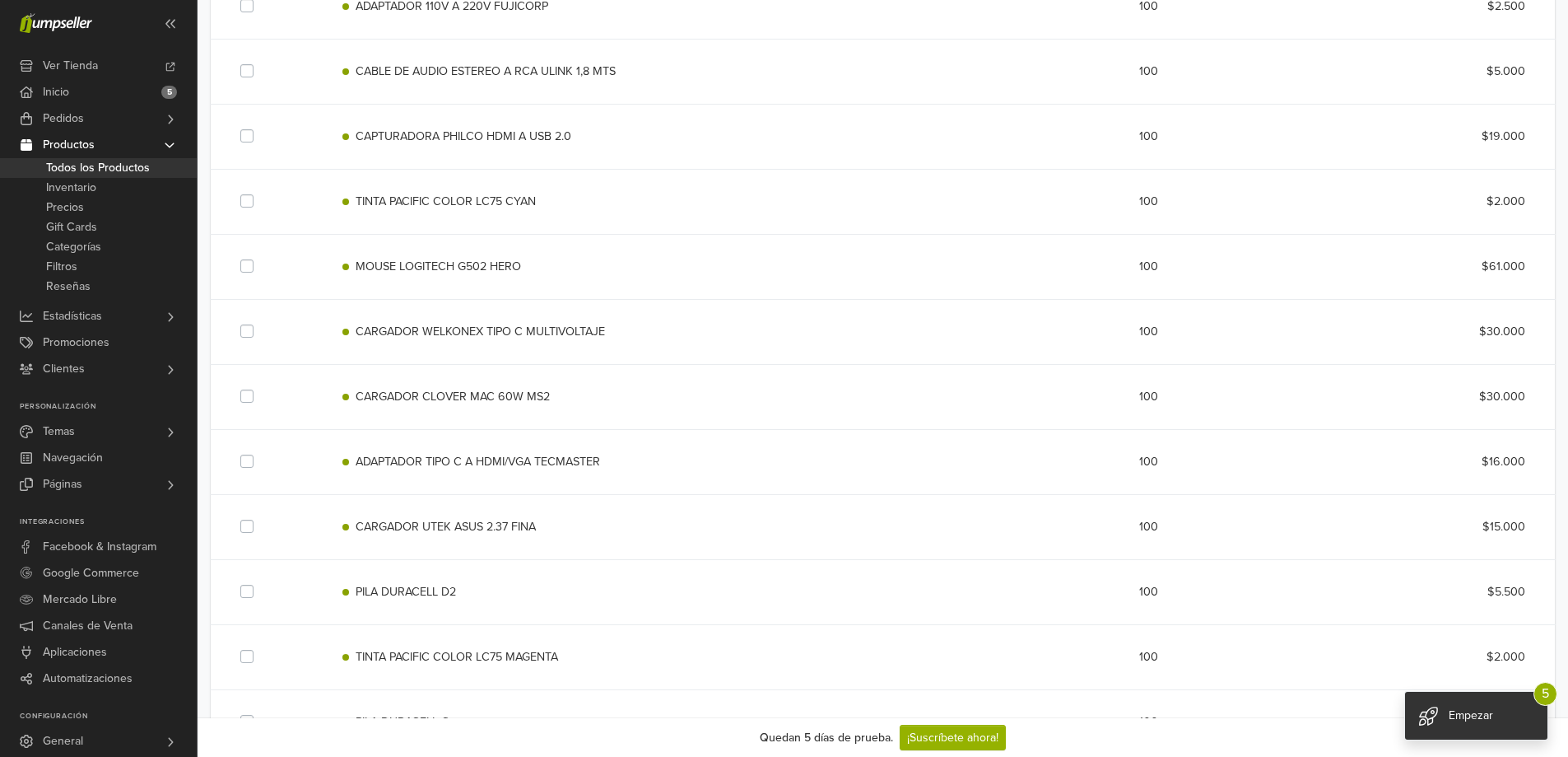
scroll to position [8970, 0]
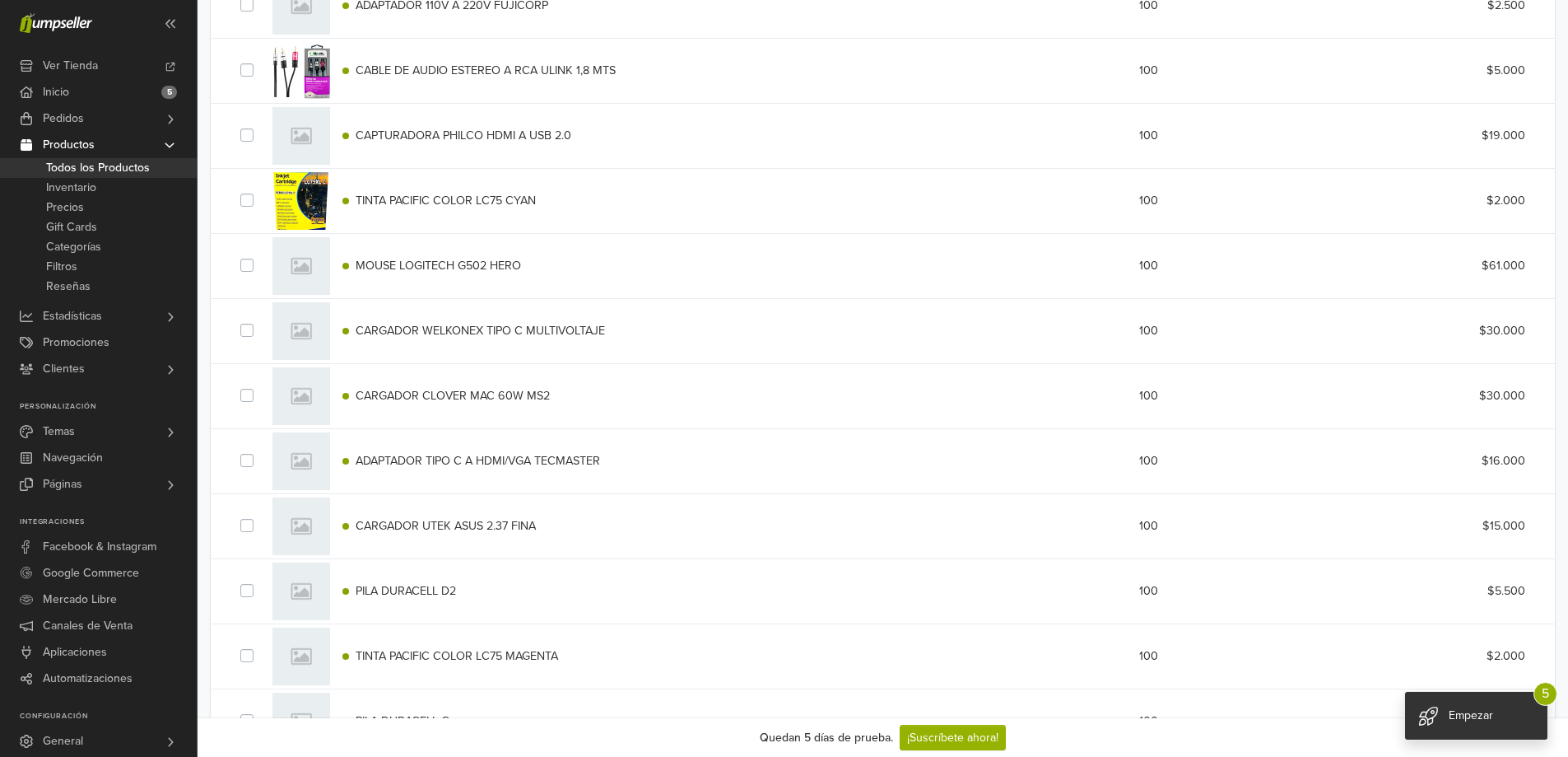
click at [433, 459] on span "ADAPTADOR TIPO C A HDMI/VGA TECMASTER" at bounding box center [477, 460] width 244 height 14
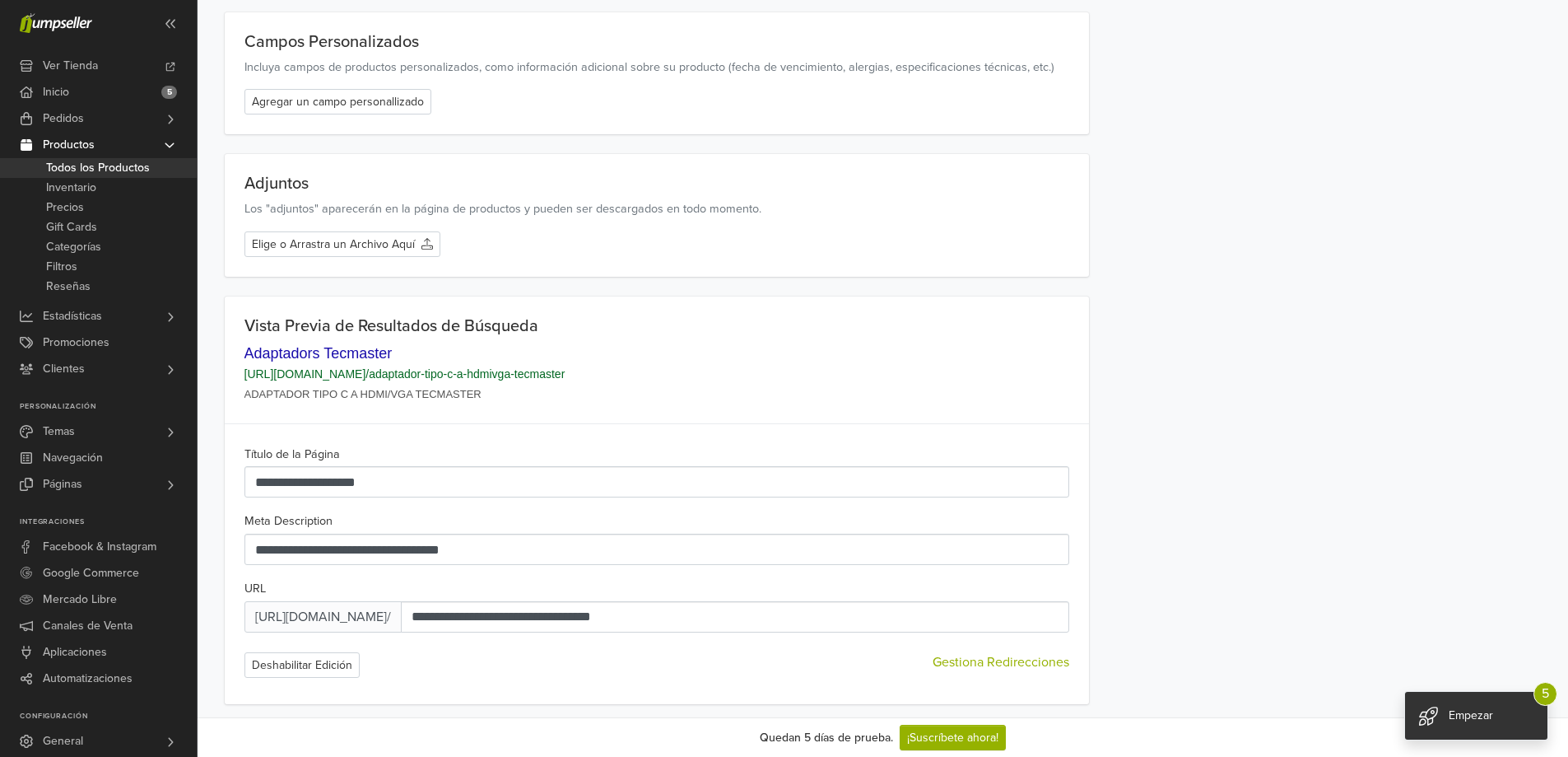
scroll to position [1980, 0]
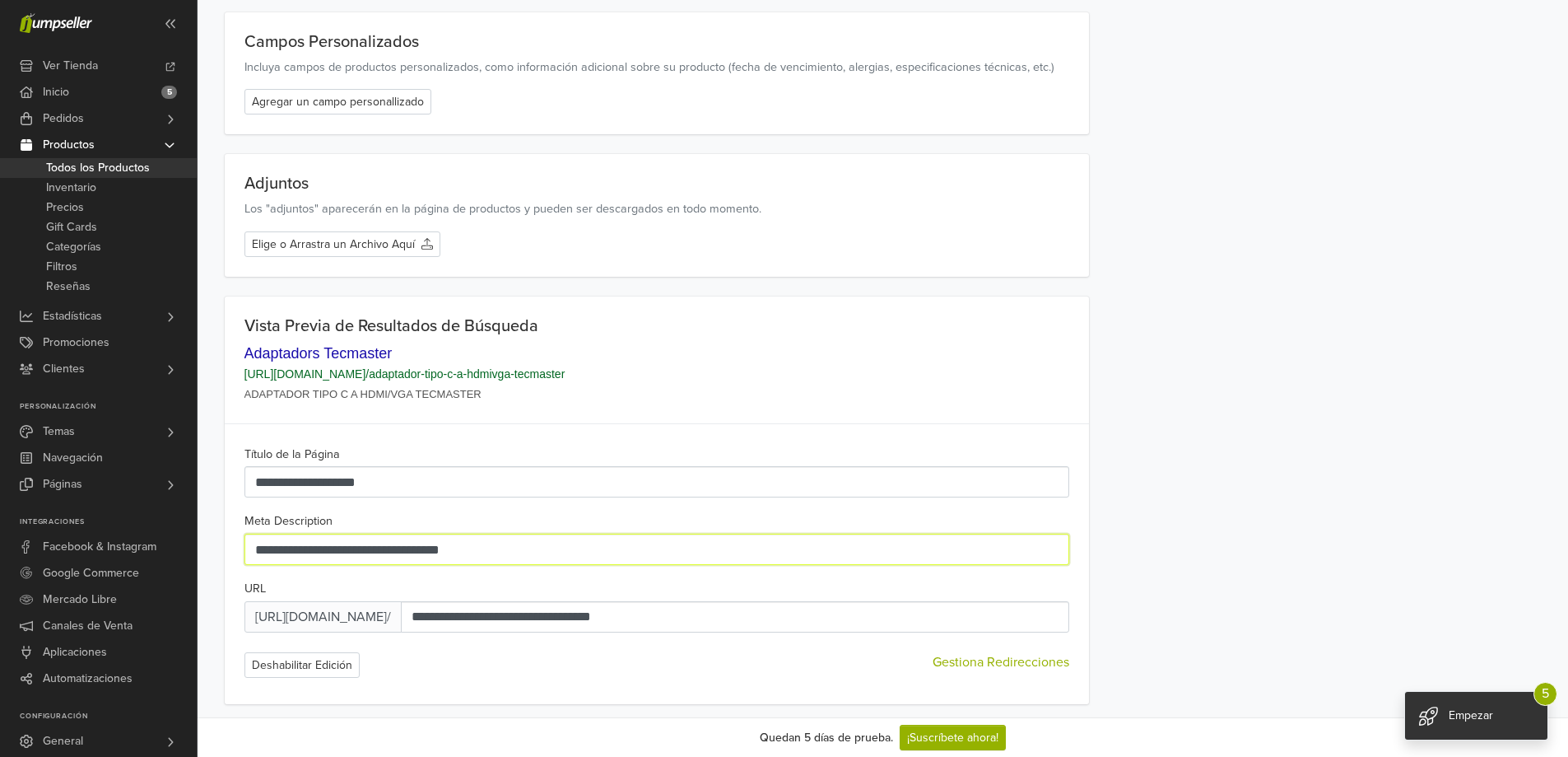
click at [411, 545] on input "**********" at bounding box center [657, 550] width 826 height 31
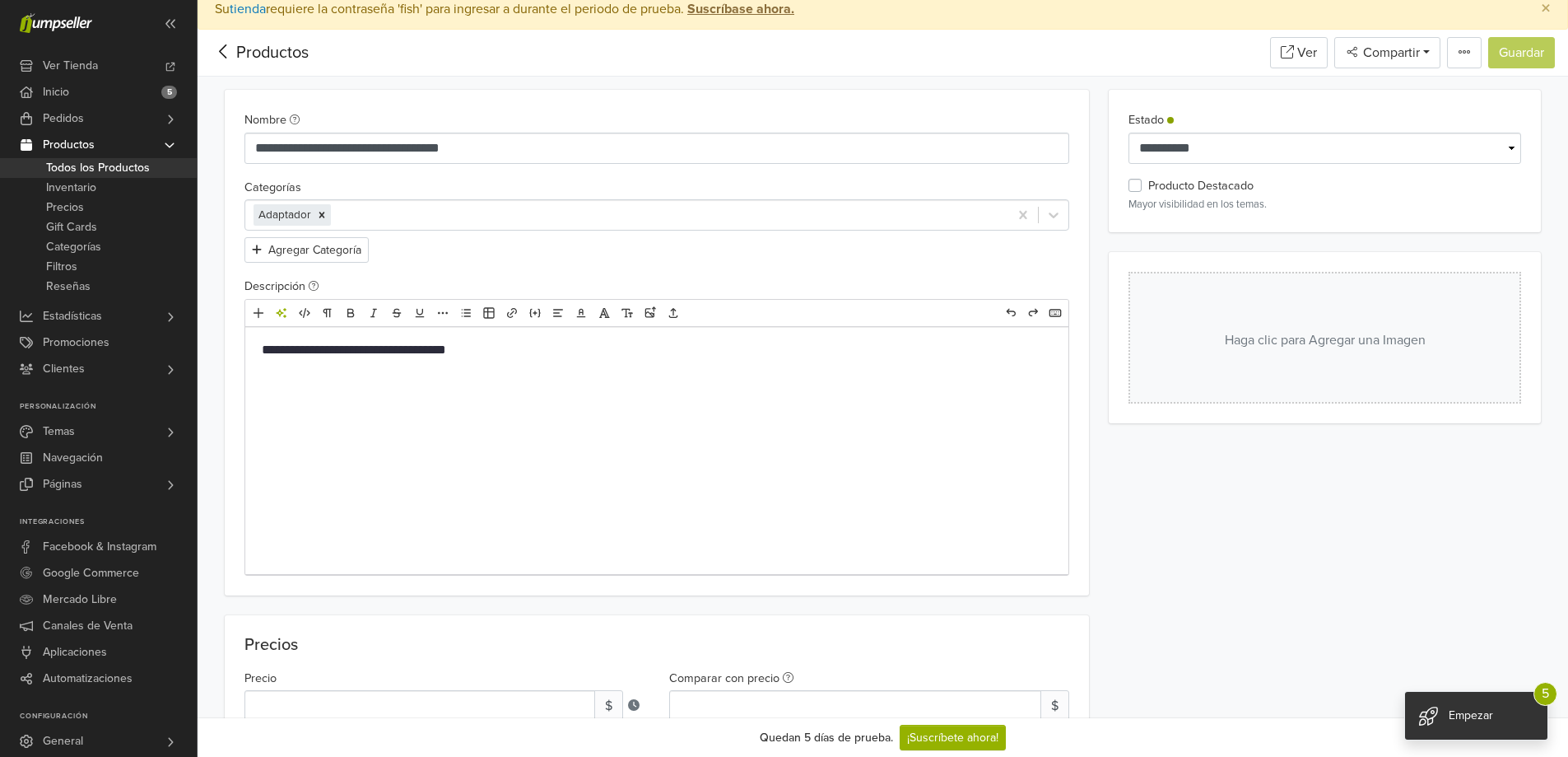
scroll to position [0, 0]
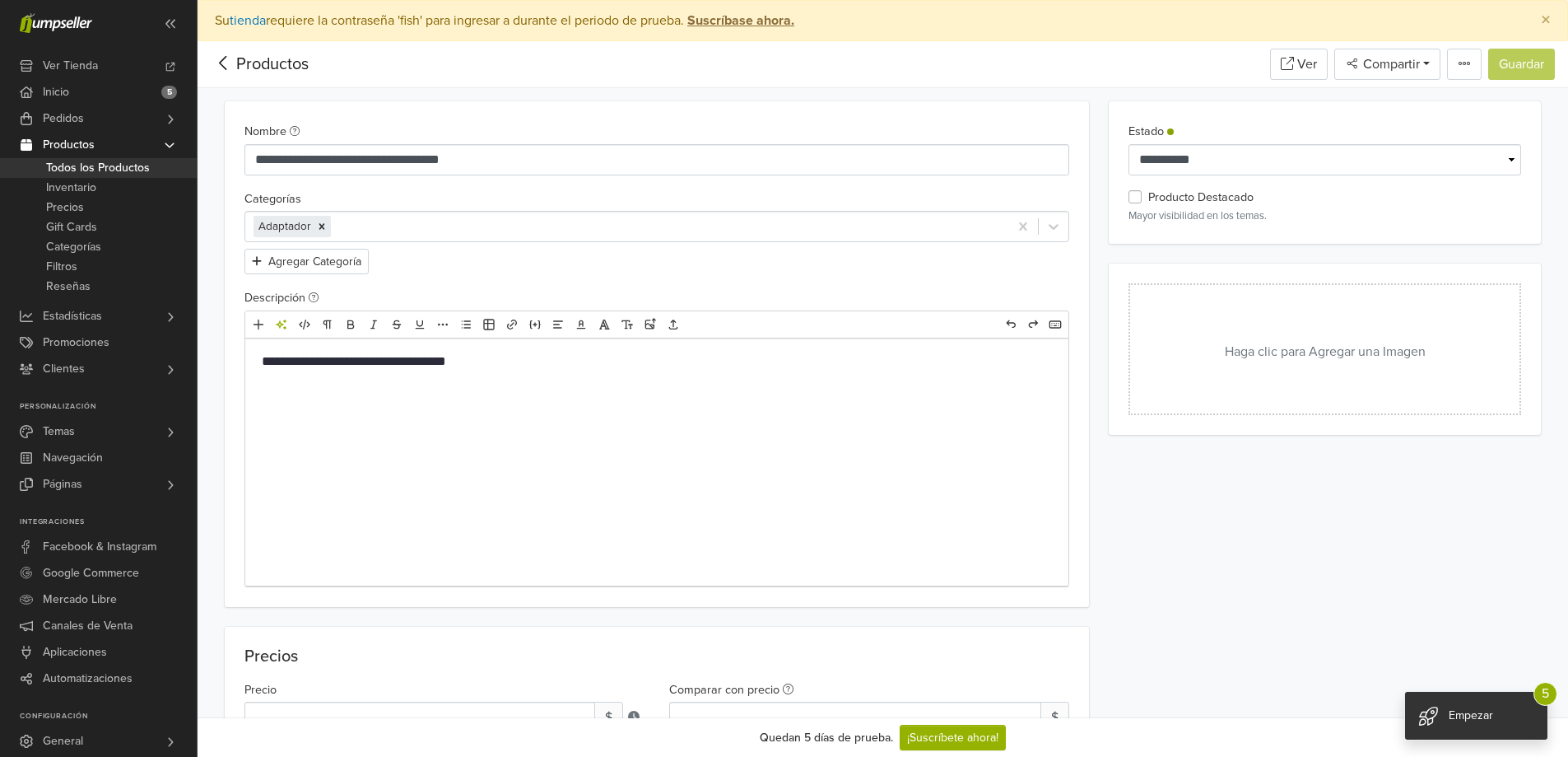
click at [1246, 324] on button "Haga clic para Agregar una Imagen" at bounding box center [1325, 349] width 393 height 131
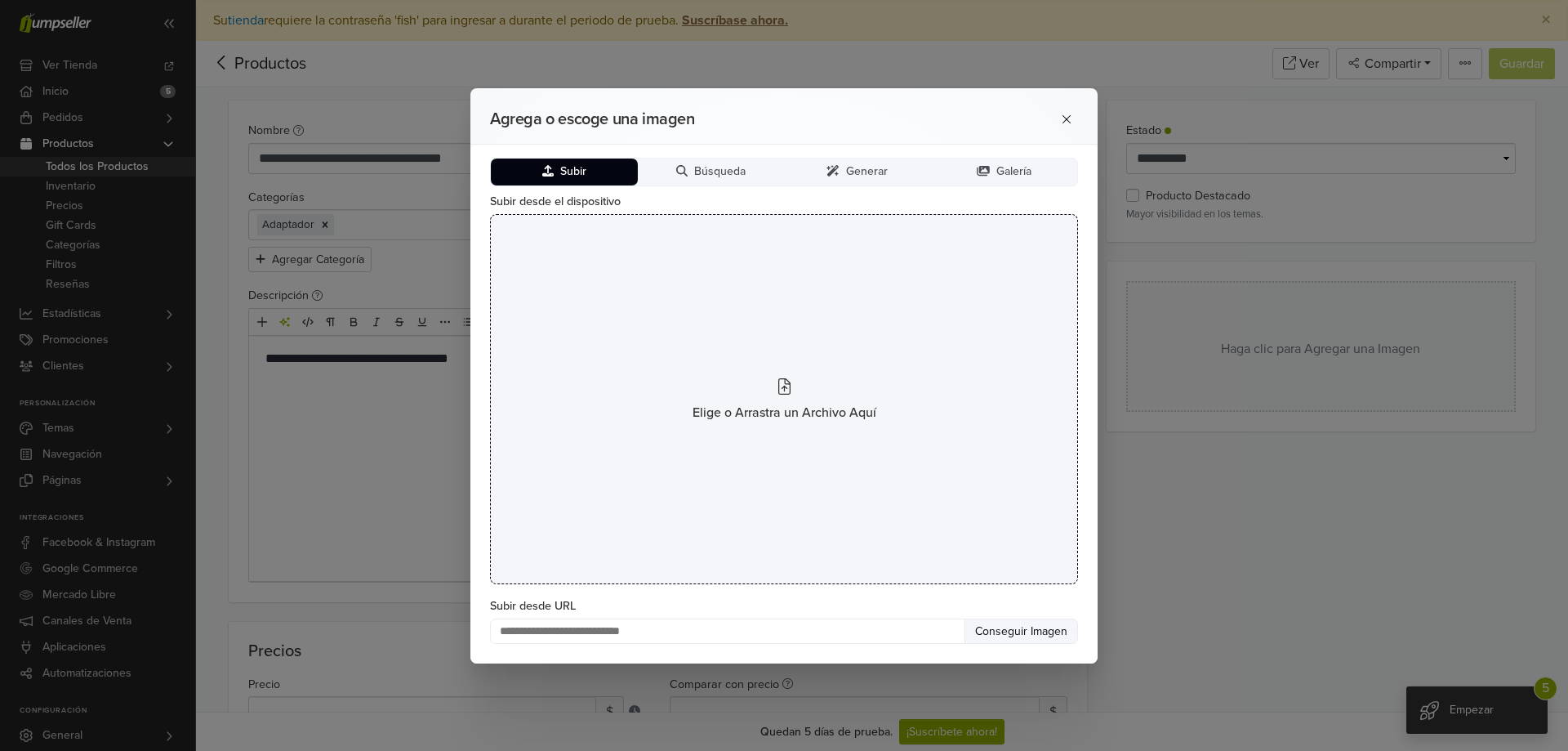
click at [766, 409] on span "Elige o Arrastra un Archivo Aquí" at bounding box center [784, 412] width 183 height 19
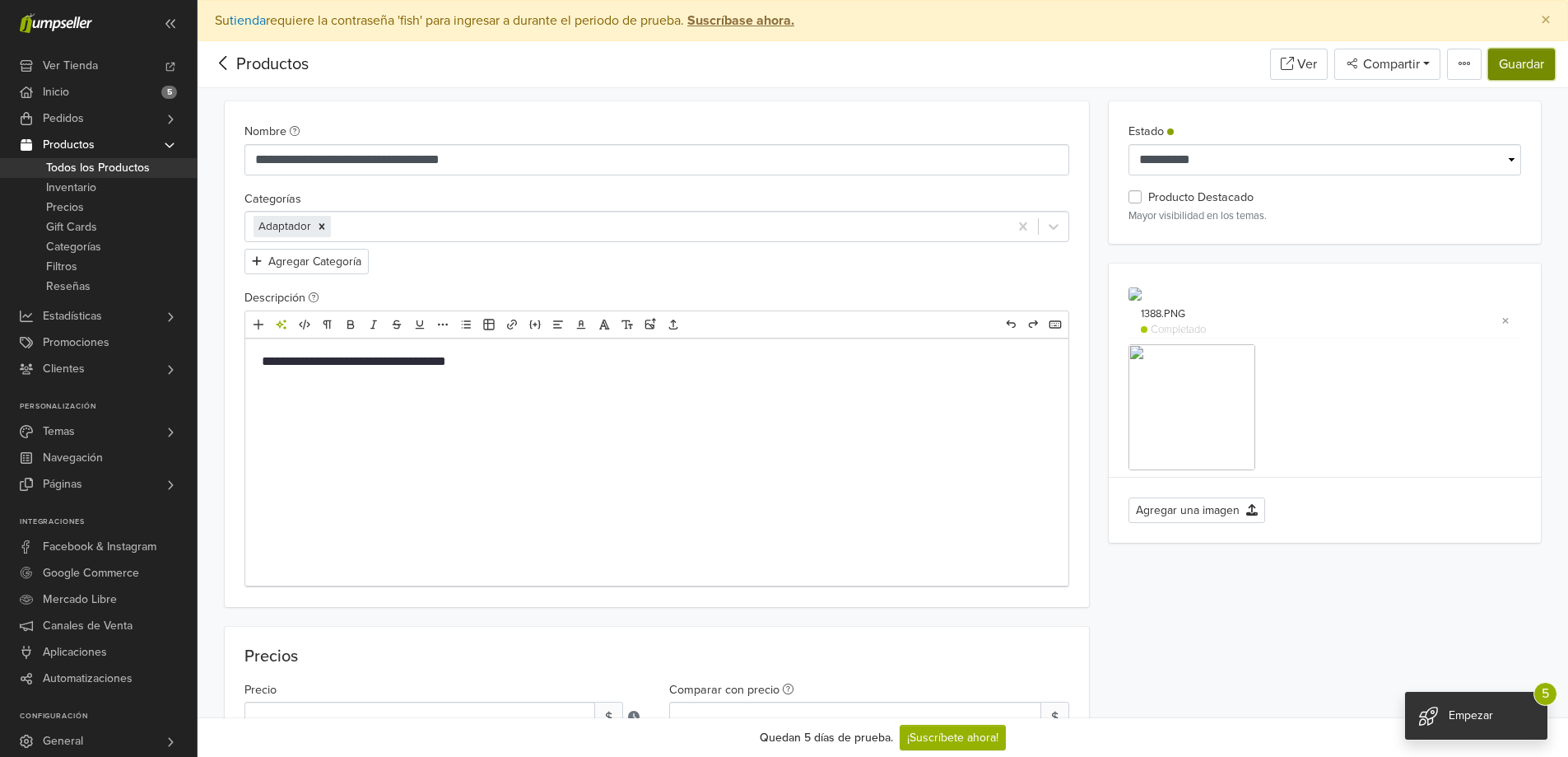
click at [1512, 68] on button "Guardar" at bounding box center [1522, 65] width 67 height 31
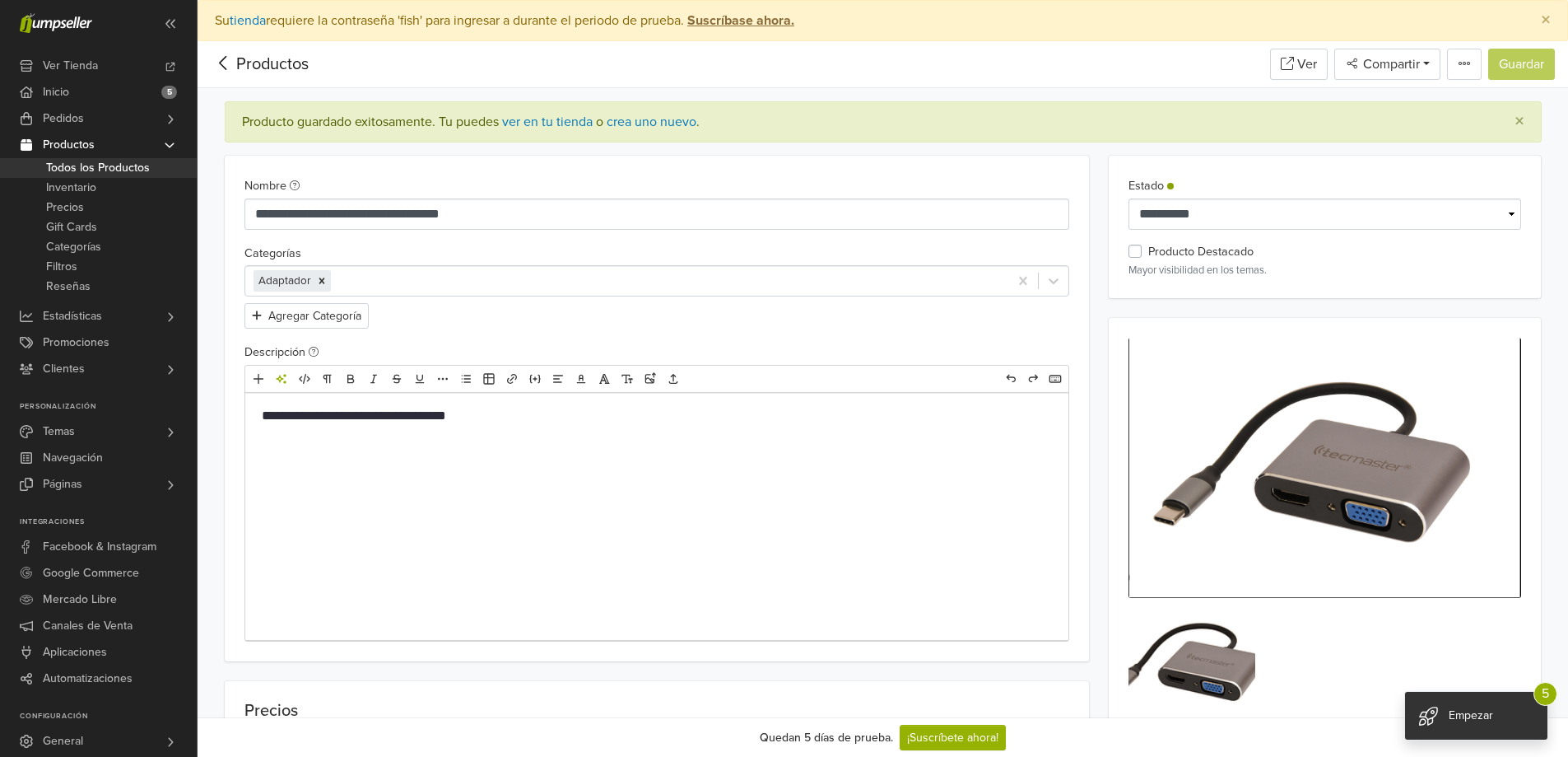
click at [127, 170] on span "Todos los Productos" at bounding box center [98, 168] width 104 height 19
